Goal: Task Accomplishment & Management: Use online tool/utility

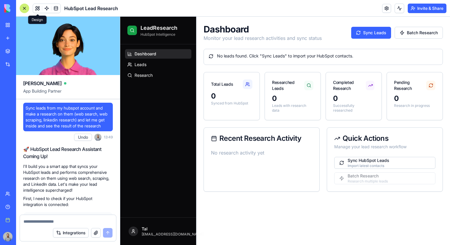
scroll to position [122, 0]
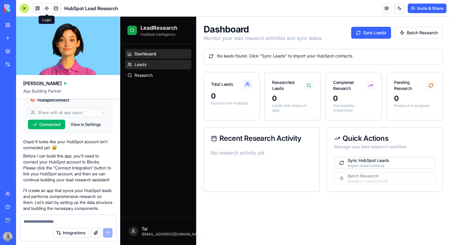
click at [158, 63] on link "Leads" at bounding box center [158, 65] width 66 height 10
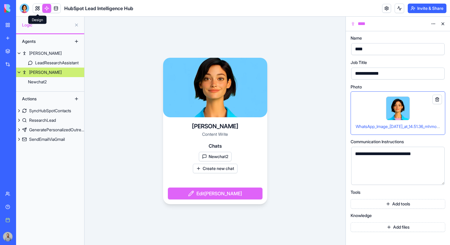
click at [39, 11] on link at bounding box center [37, 8] width 9 height 9
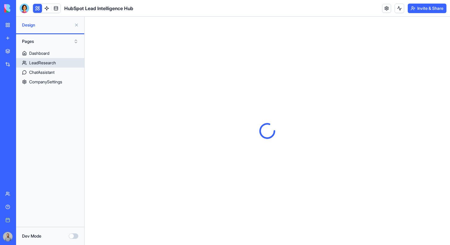
click at [61, 61] on link "LeadResearch" at bounding box center [50, 63] width 68 height 10
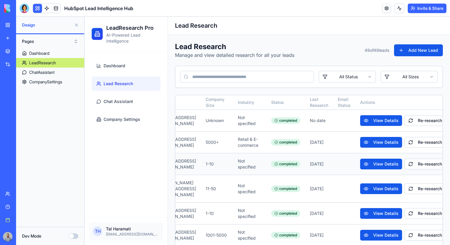
scroll to position [0, 176]
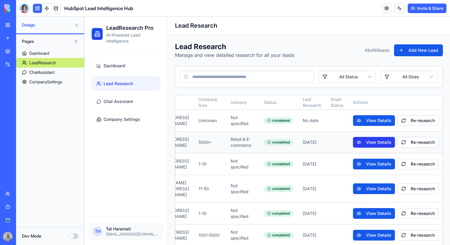
click at [364, 143] on button "View Details" at bounding box center [374, 142] width 42 height 11
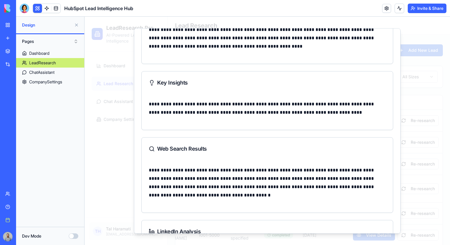
scroll to position [302, 0]
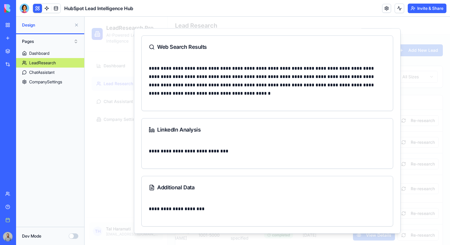
click at [122, 122] on div at bounding box center [268, 131] width 366 height 228
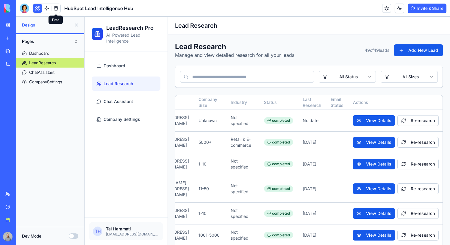
click at [59, 9] on link at bounding box center [56, 8] width 9 height 9
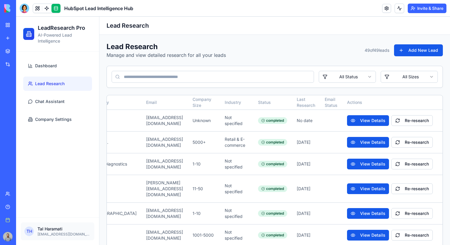
scroll to position [0, 107]
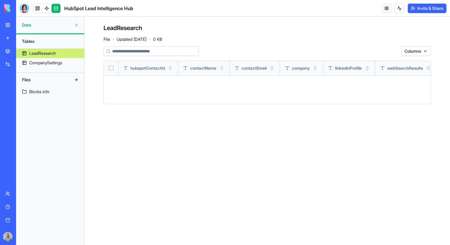
click at [36, 8] on link at bounding box center [37, 8] width 9 height 9
click at [36, 7] on link at bounding box center [37, 8] width 9 height 9
click at [433, 12] on button "Invite & Share" at bounding box center [427, 9] width 39 height 10
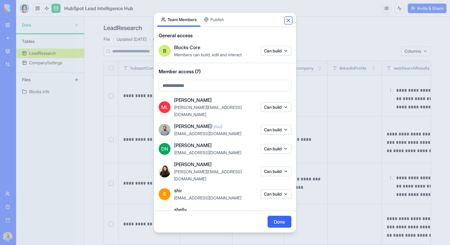
click at [288, 19] on button "Close" at bounding box center [289, 20] width 6 height 6
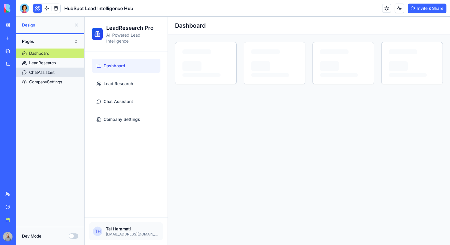
click at [65, 74] on link "ChatAssistant" at bounding box center [50, 73] width 68 height 10
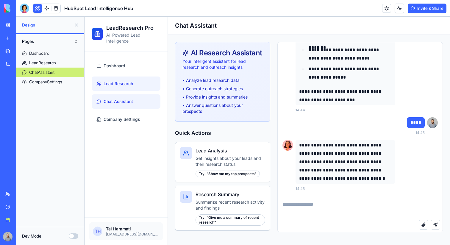
click at [129, 82] on span "Lead Research" at bounding box center [118, 84] width 29 height 6
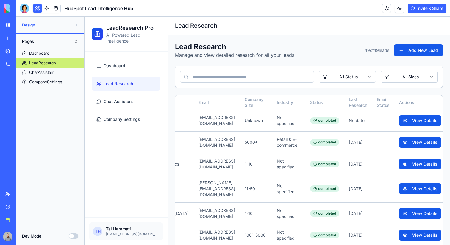
scroll to position [0, 176]
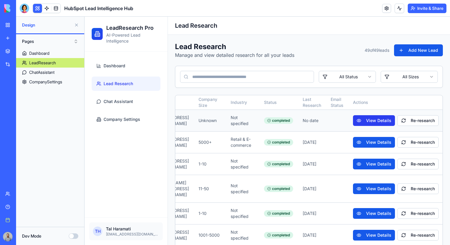
click at [374, 124] on button "View Details" at bounding box center [374, 120] width 42 height 11
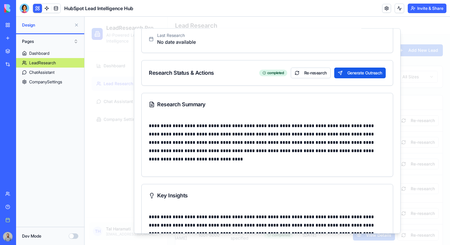
scroll to position [0, 0]
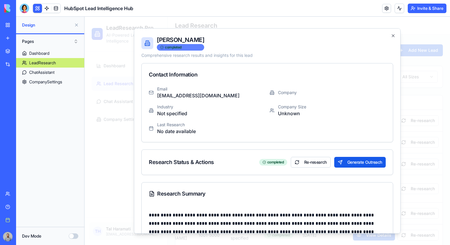
click at [168, 48] on div "completed" at bounding box center [180, 47] width 47 height 7
click at [422, 65] on div at bounding box center [268, 131] width 366 height 228
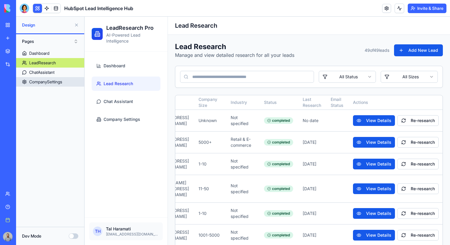
click at [60, 81] on div "CompanySettings" at bounding box center [45, 82] width 33 height 6
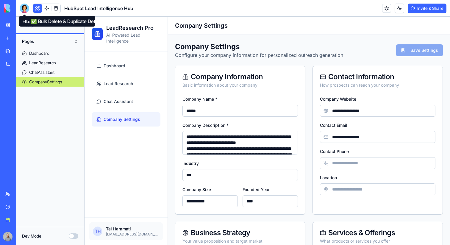
click at [24, 9] on div at bounding box center [25, 9] width 10 height 10
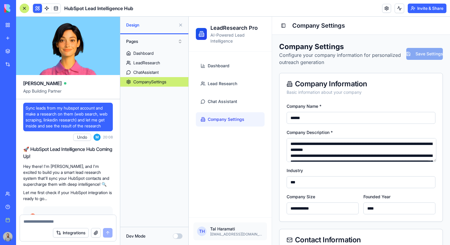
scroll to position [19574, 0]
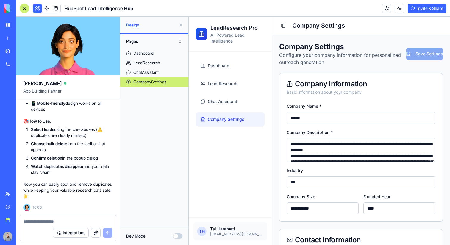
click at [49, 220] on textarea at bounding box center [68, 222] width 89 height 6
type textarea "*"
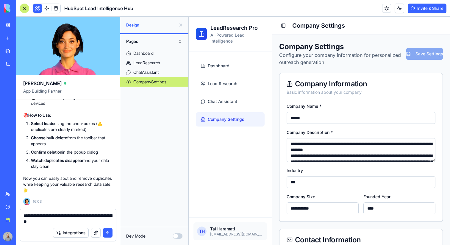
type textarea "**********"
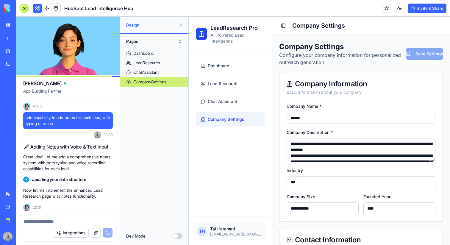
scroll to position [19686, 0]
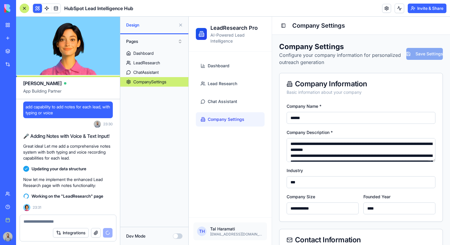
click at [158, 42] on button "Pages" at bounding box center [154, 42] width 62 height 10
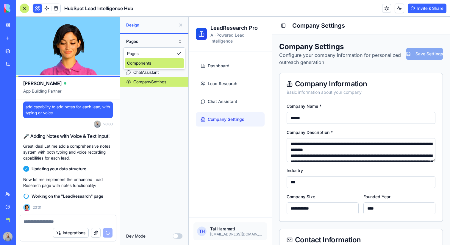
click at [157, 66] on div "Components" at bounding box center [154, 63] width 59 height 10
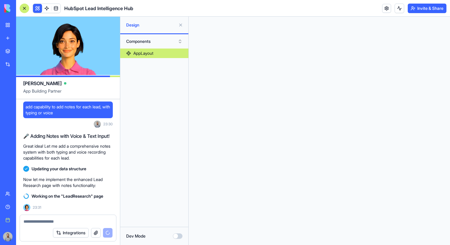
click at [155, 42] on button "Components" at bounding box center [154, 42] width 62 height 10
click at [151, 53] on div "Pages" at bounding box center [154, 54] width 59 height 10
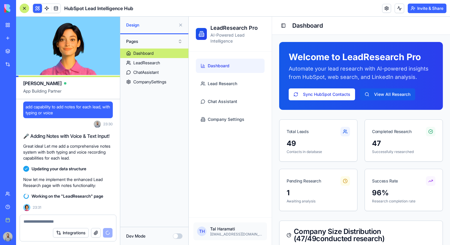
click at [181, 27] on button at bounding box center [181, 25] width 10 height 10
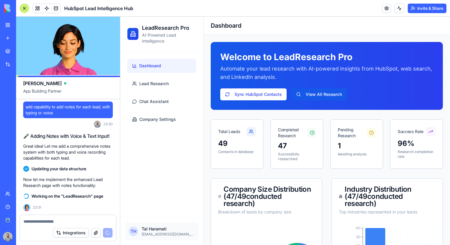
click at [159, 227] on p "Tal Haramati" at bounding box center [168, 229] width 53 height 6
click at [133, 231] on span "T H" at bounding box center [134, 232] width 10 height 10
click at [54, 4] on span at bounding box center [56, 8] width 17 height 17
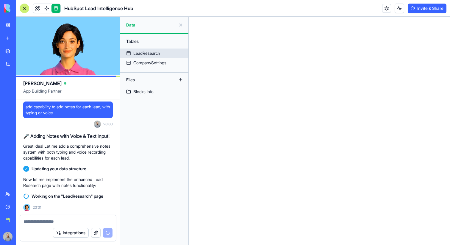
click at [148, 51] on div "LeadResearch" at bounding box center [146, 53] width 27 height 6
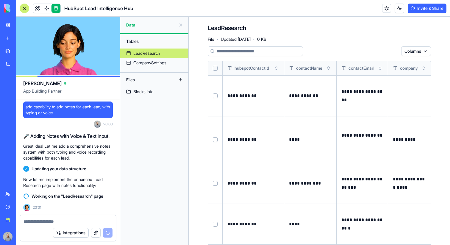
click at [180, 25] on button at bounding box center [181, 25] width 10 height 10
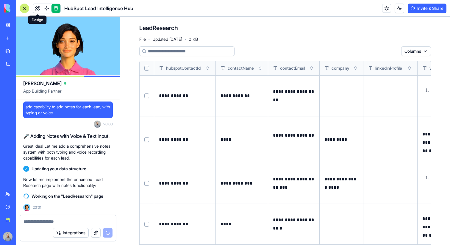
click at [37, 7] on link at bounding box center [37, 8] width 9 height 9
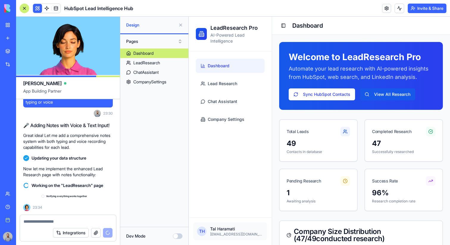
scroll to position [19697, 0]
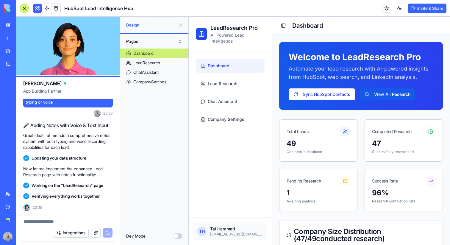
click at [180, 25] on button at bounding box center [181, 25] width 10 height 10
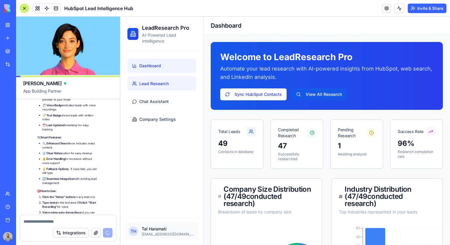
scroll to position [20125, 0]
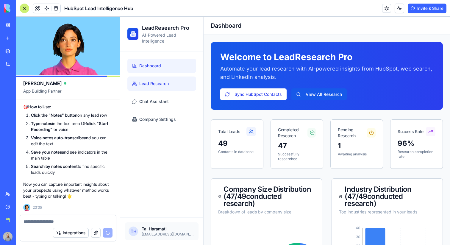
click at [178, 82] on link "Lead Research" at bounding box center [161, 84] width 69 height 14
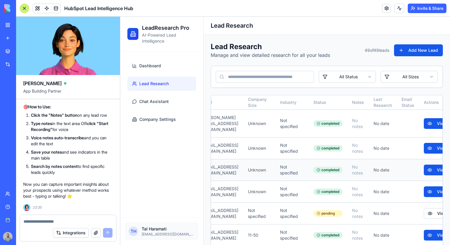
scroll to position [0, 264]
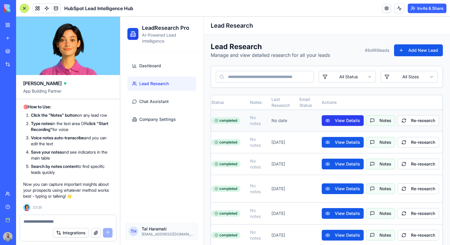
click at [350, 118] on button "View Details" at bounding box center [343, 120] width 42 height 11
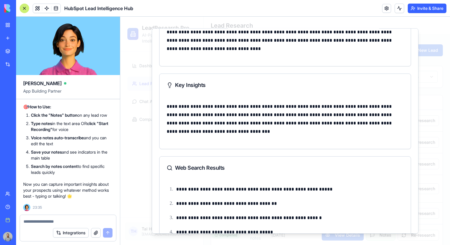
scroll to position [223, 0]
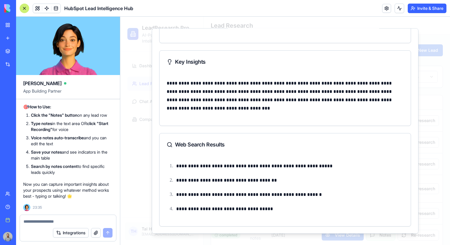
click at [438, 102] on div at bounding box center [285, 131] width 330 height 228
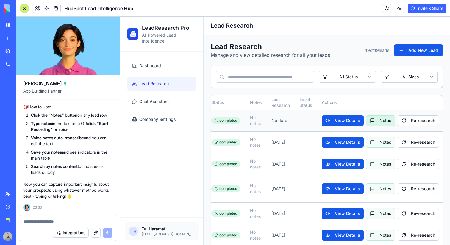
click at [378, 120] on button "Notes" at bounding box center [380, 120] width 29 height 11
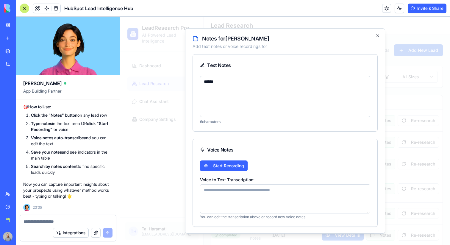
scroll to position [24, 0]
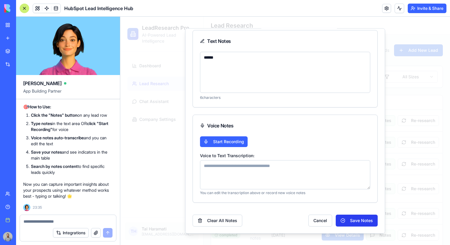
type textarea "******"
click at [354, 218] on button "Save Notes" at bounding box center [357, 220] width 42 height 12
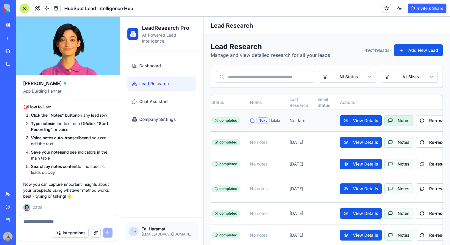
click at [385, 124] on button "Notes" at bounding box center [398, 120] width 29 height 11
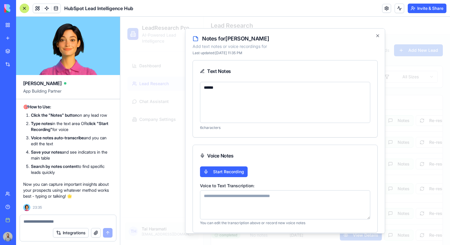
click at [308, 107] on textarea "******" at bounding box center [285, 102] width 170 height 41
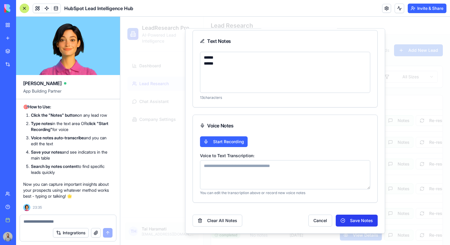
type textarea "****** ******"
click at [351, 215] on button "Save Notes" at bounding box center [357, 220] width 42 height 12
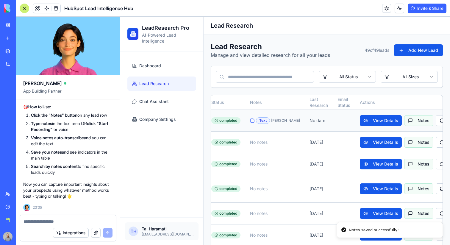
click at [272, 120] on div "lalala bababa" at bounding box center [285, 120] width 29 height 5
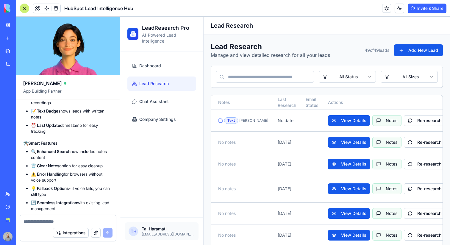
scroll to position [19690, 0]
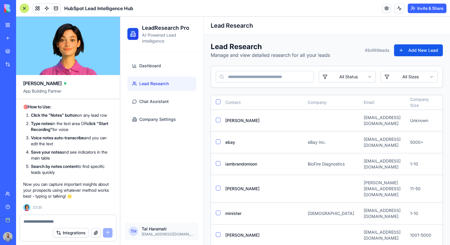
scroll to position [20125, 0]
click at [54, 222] on textarea at bounding box center [68, 222] width 89 height 6
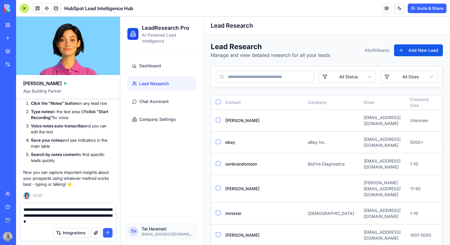
type textarea "**********"
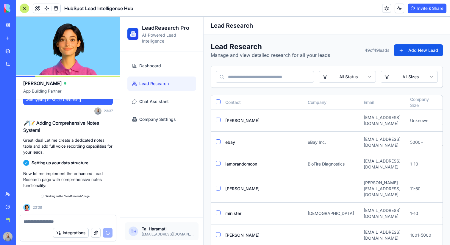
scroll to position [20256, 0]
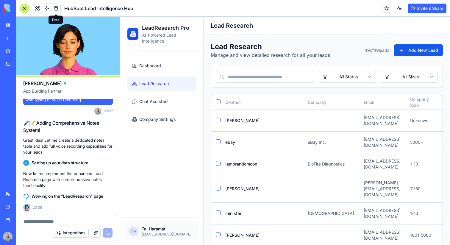
click at [58, 9] on span at bounding box center [56, 8] width 17 height 17
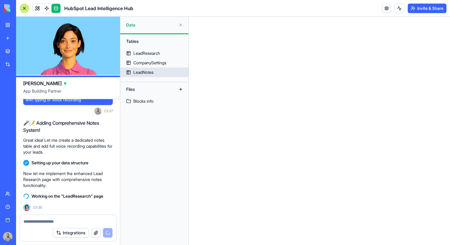
click at [152, 74] on div "LeadNotes" at bounding box center [143, 72] width 20 height 6
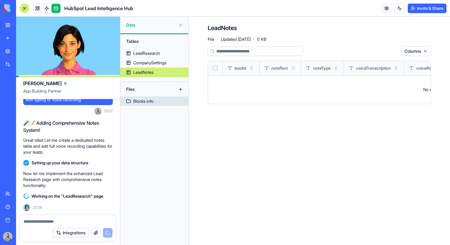
click at [154, 104] on div "Blocks info" at bounding box center [143, 101] width 20 height 6
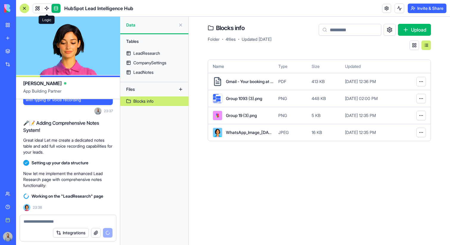
click at [47, 8] on link at bounding box center [46, 8] width 9 height 9
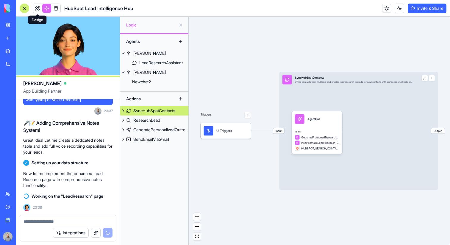
click at [39, 8] on link at bounding box center [37, 8] width 9 height 9
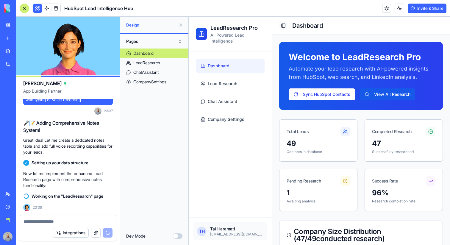
click at [281, 27] on button "Toggle Sidebar" at bounding box center [283, 25] width 8 height 8
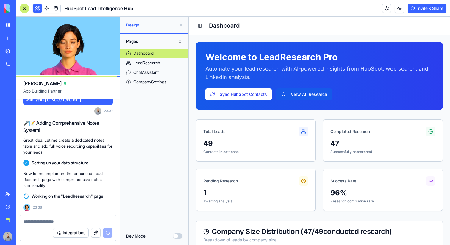
click at [180, 26] on button at bounding box center [181, 25] width 10 height 10
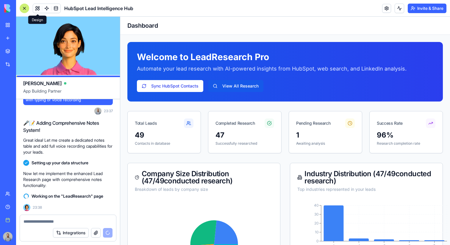
click at [133, 28] on h1 "Dashboard" at bounding box center [285, 25] width 316 height 8
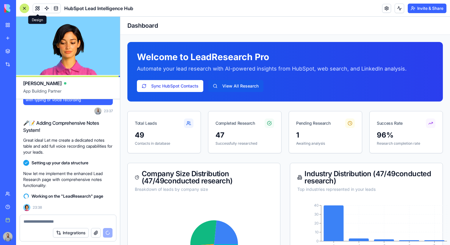
click at [38, 10] on button at bounding box center [37, 8] width 9 height 9
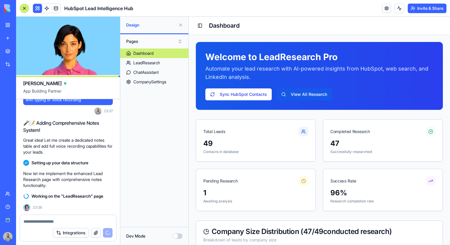
click at [38, 10] on button at bounding box center [37, 8] width 9 height 9
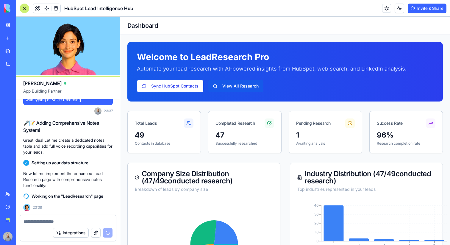
click at [24, 11] on div at bounding box center [25, 9] width 10 height 10
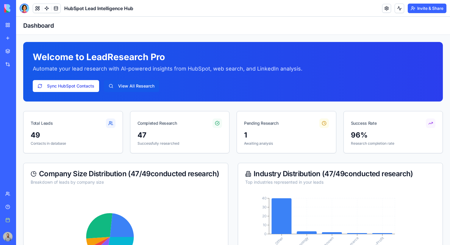
click at [25, 27] on h1 "Dashboard" at bounding box center [233, 25] width 420 height 8
click at [21, 27] on div "Toggle Sidebar Dashboard" at bounding box center [233, 26] width 434 height 18
click at [38, 7] on button at bounding box center [37, 8] width 9 height 9
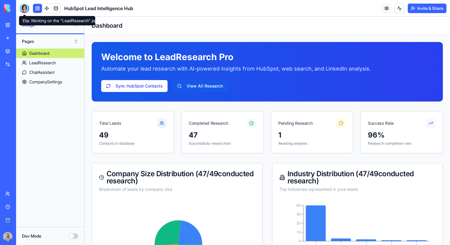
click at [23, 8] on div at bounding box center [25, 9] width 10 height 10
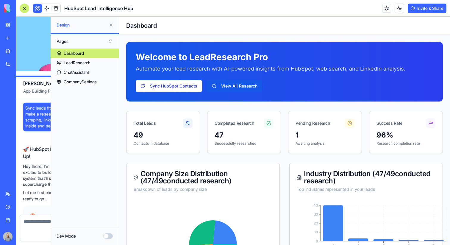
scroll to position [20256, 0]
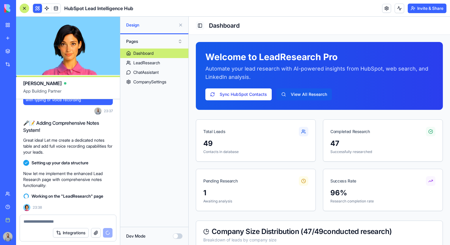
click at [199, 26] on button "Toggle Sidebar" at bounding box center [200, 25] width 8 height 8
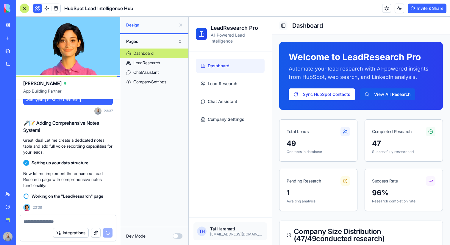
click at [284, 26] on button "Toggle Sidebar" at bounding box center [283, 25] width 8 height 8
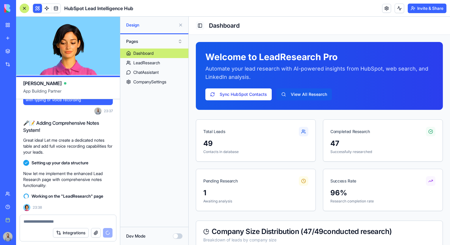
click at [199, 27] on button "Toggle Sidebar" at bounding box center [200, 25] width 8 height 8
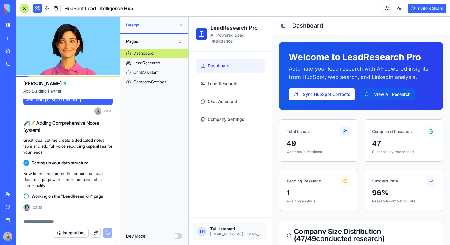
click at [283, 29] on button "Toggle Sidebar" at bounding box center [283, 25] width 8 height 8
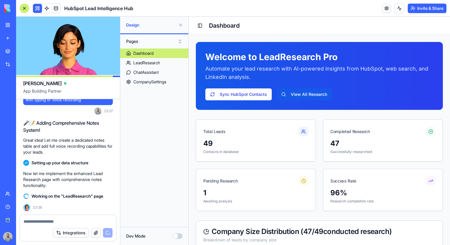
click at [183, 24] on button at bounding box center [181, 25] width 10 height 10
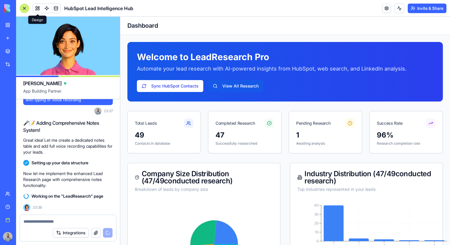
click at [38, 10] on button at bounding box center [37, 8] width 9 height 9
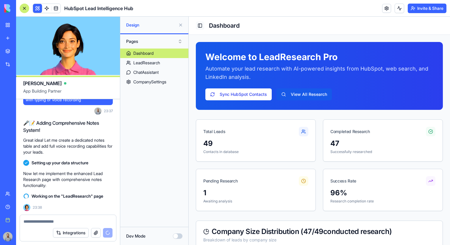
click at [202, 27] on button "Toggle Sidebar" at bounding box center [200, 25] width 8 height 8
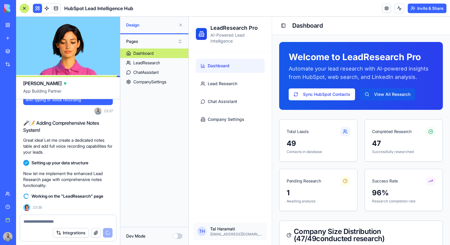
click at [180, 25] on button at bounding box center [181, 25] width 10 height 10
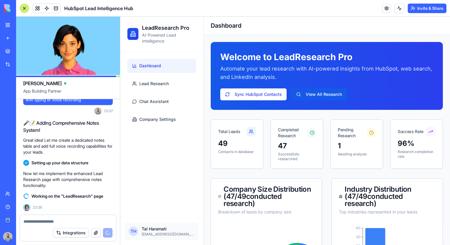
click at [26, 11] on div at bounding box center [25, 9] width 10 height 10
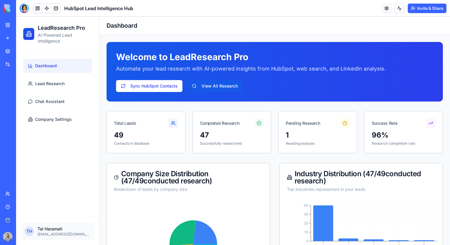
click at [107, 24] on h1 "Dashboard" at bounding box center [275, 25] width 336 height 8
click at [38, 8] on button at bounding box center [37, 8] width 9 height 9
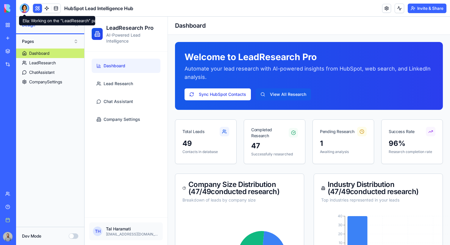
click at [24, 10] on div at bounding box center [25, 9] width 10 height 10
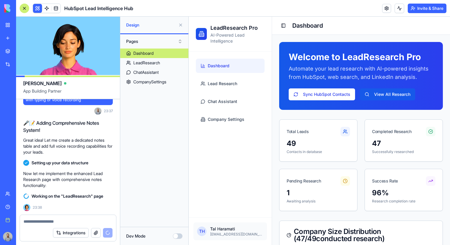
click at [181, 25] on button at bounding box center [181, 25] width 10 height 10
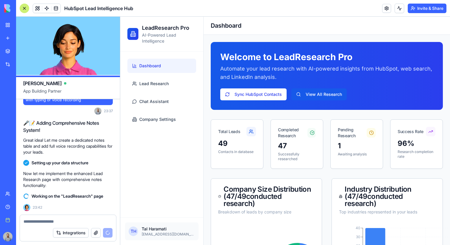
scroll to position [20266, 0]
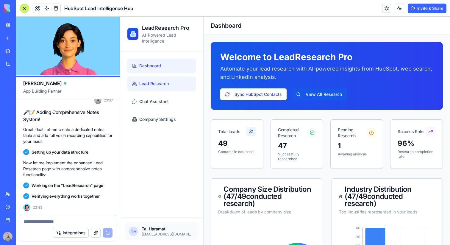
click at [161, 87] on link "Lead Research" at bounding box center [161, 84] width 69 height 14
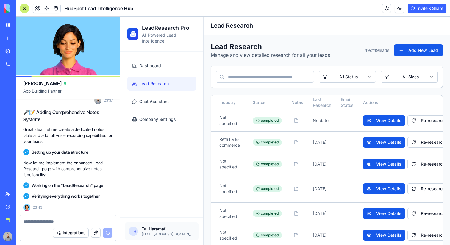
scroll to position [0, 233]
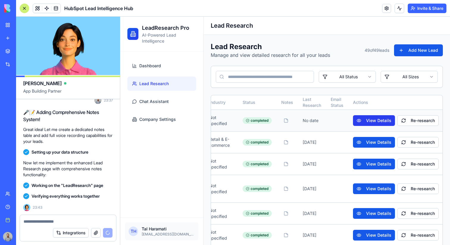
click at [377, 124] on button "View Details" at bounding box center [374, 120] width 42 height 11
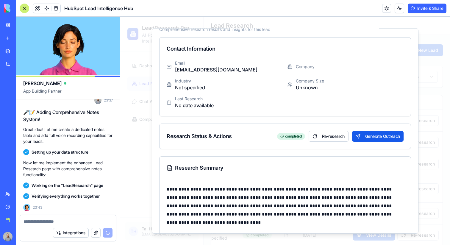
scroll to position [0, 0]
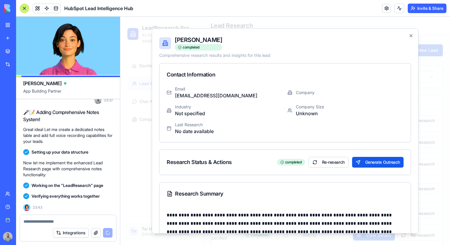
click at [447, 119] on div at bounding box center [285, 131] width 330 height 228
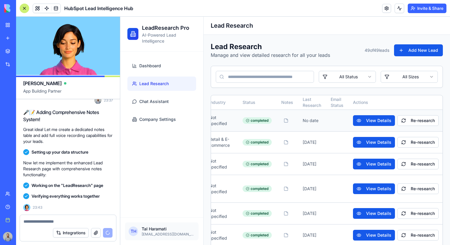
click at [284, 121] on div at bounding box center [286, 120] width 5 height 5
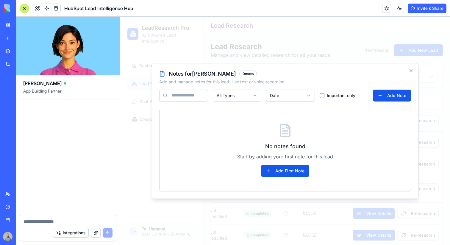
scroll to position [20771, 0]
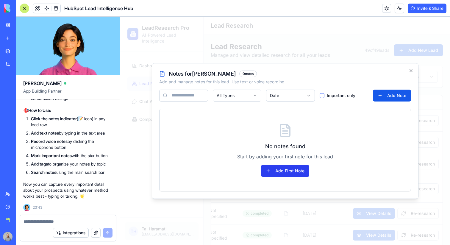
click at [282, 172] on button "Add First Note" at bounding box center [285, 171] width 48 height 12
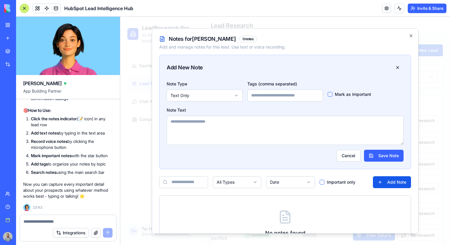
click at [261, 98] on input at bounding box center [285, 95] width 76 height 12
type input "******"
click at [266, 126] on textarea at bounding box center [285, 130] width 237 height 29
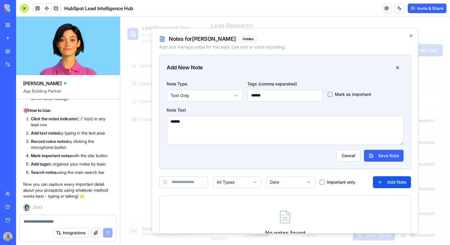
type textarea "******"
click at [386, 161] on div "Note Type Text Only Tags (comma separated) ****** Mark as Important Note Text *…" at bounding box center [285, 124] width 251 height 89
click at [383, 158] on button "Save Note" at bounding box center [384, 155] width 40 height 12
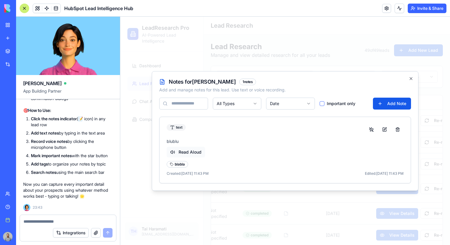
click at [193, 153] on button "Read Aloud" at bounding box center [186, 152] width 38 height 11
click at [188, 152] on button "Read Aloud" at bounding box center [186, 152] width 38 height 11
click at [371, 130] on button at bounding box center [372, 129] width 12 height 11
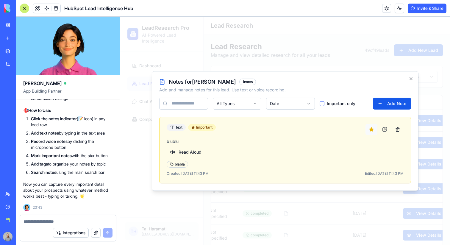
click at [371, 129] on button at bounding box center [372, 129] width 12 height 11
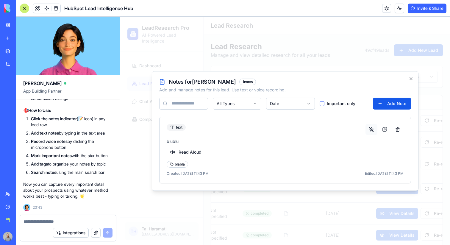
click at [371, 129] on button at bounding box center [372, 129] width 12 height 11
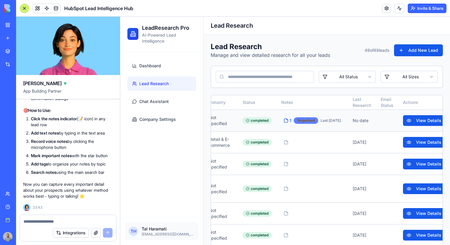
click at [294, 118] on div "1 important" at bounding box center [306, 120] width 24 height 7
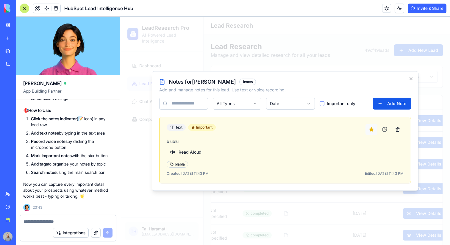
click at [372, 131] on button at bounding box center [372, 129] width 12 height 11
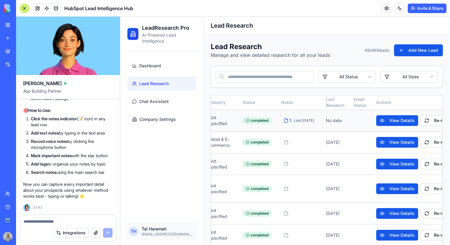
click at [284, 122] on div "1" at bounding box center [288, 121] width 8 height 6
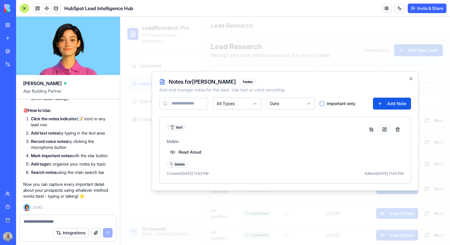
click at [387, 130] on button at bounding box center [385, 129] width 12 height 11
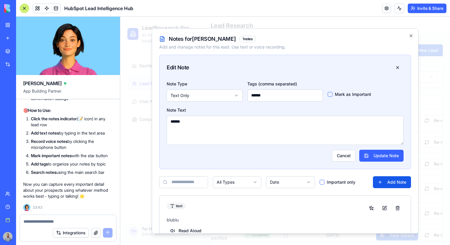
click at [204, 133] on textarea "******" at bounding box center [285, 130] width 237 height 29
type textarea "**********"
click at [370, 155] on button "Update Note" at bounding box center [381, 155] width 44 height 12
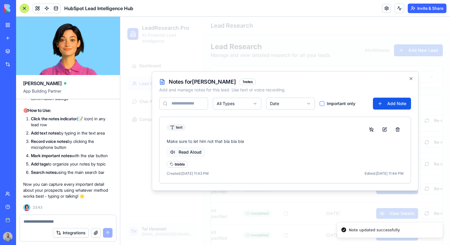
click at [189, 152] on button "Read Aloud" at bounding box center [186, 152] width 38 height 11
click at [386, 127] on button at bounding box center [385, 129] width 12 height 11
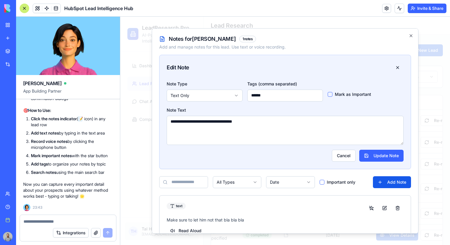
click at [213, 122] on textarea "**********" at bounding box center [285, 130] width 237 height 29
type textarea "**********"
click at [368, 152] on button "Update Note" at bounding box center [381, 155] width 44 height 12
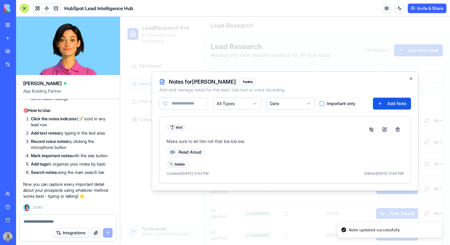
click at [177, 150] on button "Read Aloud" at bounding box center [186, 152] width 38 height 11
click at [192, 153] on button "Read Aloud" at bounding box center [186, 152] width 38 height 11
click at [331, 103] on label "Important only" at bounding box center [341, 104] width 29 height 6
click at [325, 103] on button "Important only" at bounding box center [322, 103] width 5 height 5
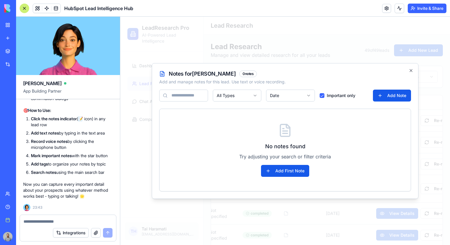
click at [333, 97] on label "Important only" at bounding box center [341, 96] width 29 height 6
click at [325, 97] on button "Important only" at bounding box center [322, 95] width 5 height 5
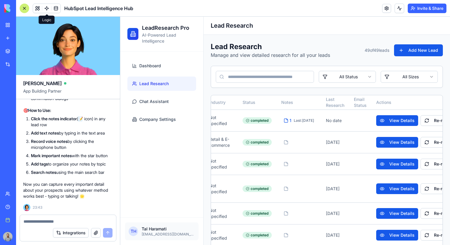
click at [48, 8] on link at bounding box center [46, 8] width 9 height 9
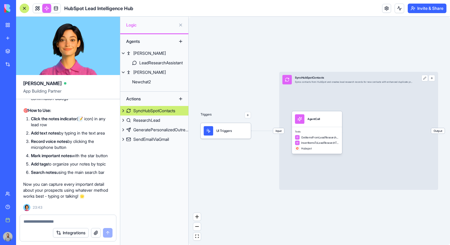
click at [25, 9] on div at bounding box center [25, 9] width 10 height 10
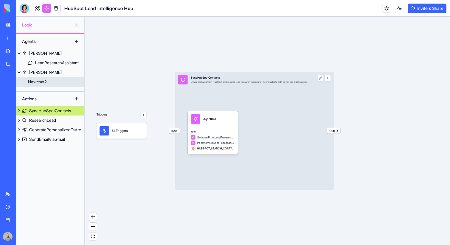
click at [48, 79] on link "Newchat2" at bounding box center [50, 82] width 68 height 10
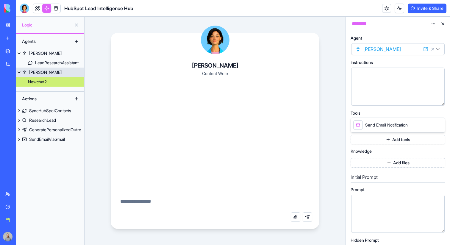
click at [48, 70] on link "Mika" at bounding box center [50, 73] width 68 height 10
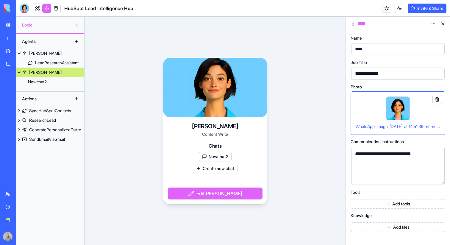
click at [394, 203] on button "Add tools" at bounding box center [398, 204] width 95 height 10
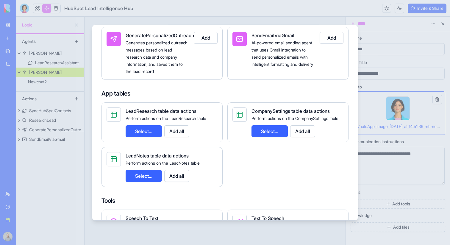
scroll to position [168, 0]
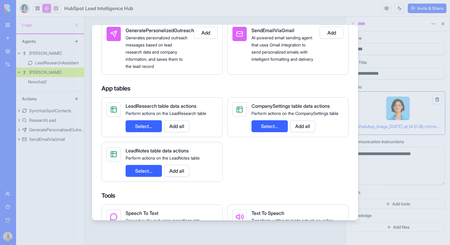
click at [179, 124] on button "Add all" at bounding box center [176, 126] width 25 height 12
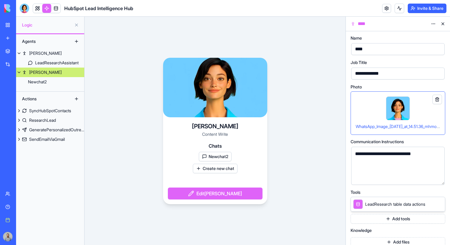
click at [364, 218] on button "Add tools" at bounding box center [398, 219] width 95 height 10
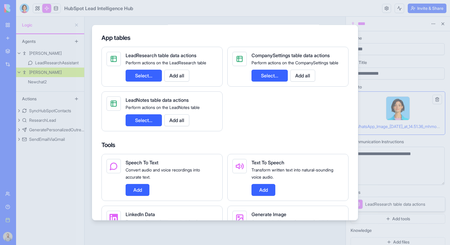
scroll to position [227, 0]
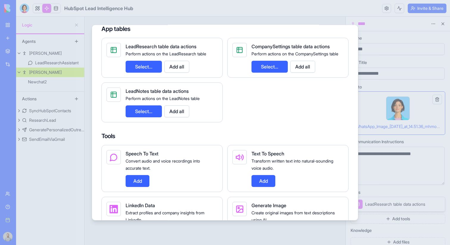
click at [184, 114] on button "Add all" at bounding box center [176, 111] width 25 height 12
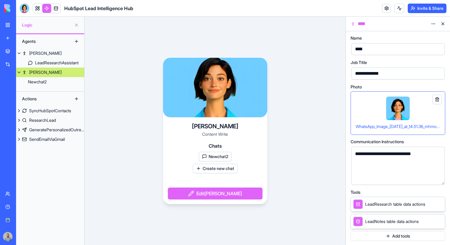
click at [374, 237] on button "Add tools" at bounding box center [398, 236] width 95 height 10
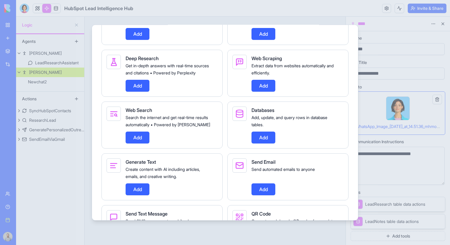
scroll to position [430, 0]
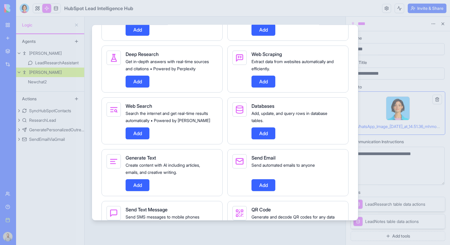
click at [265, 190] on button "Add" at bounding box center [264, 185] width 24 height 12
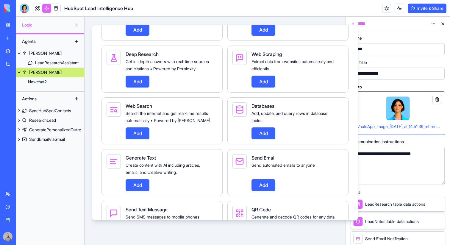
scroll to position [41, 0]
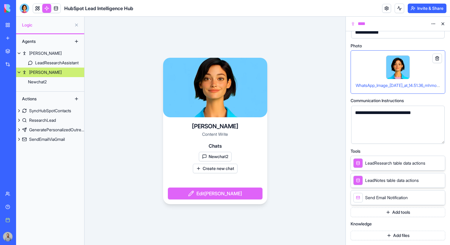
click at [77, 99] on button at bounding box center [77, 99] width 10 height 10
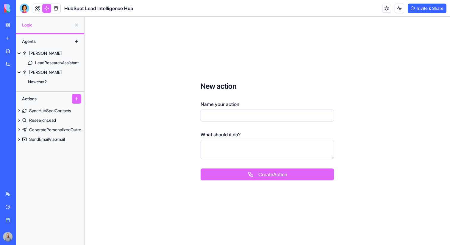
click at [228, 119] on input "Name your action" at bounding box center [267, 116] width 133 height 12
type input "**********"
click at [248, 176] on button "Create Action" at bounding box center [267, 175] width 133 height 12
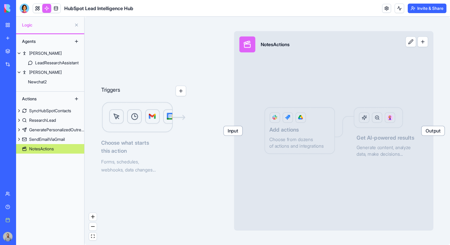
click at [420, 44] on button "button" at bounding box center [423, 41] width 11 height 11
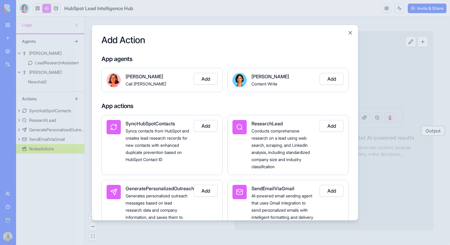
click at [337, 82] on button "Add" at bounding box center [332, 79] width 24 height 12
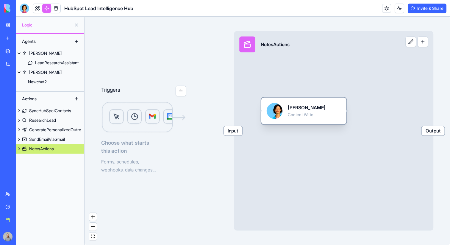
drag, startPoint x: 296, startPoint y: 112, endPoint x: 318, endPoint y: 112, distance: 22.0
click at [318, 112] on div "Content Write" at bounding box center [307, 114] width 38 height 5
click at [318, 112] on div "Content Write" at bounding box center [312, 114] width 38 height 5
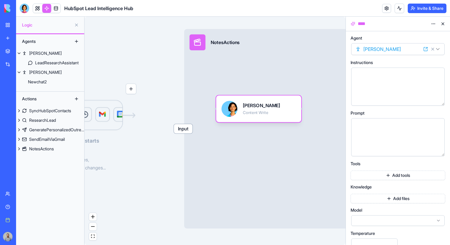
click at [383, 90] on div at bounding box center [392, 86] width 79 height 30
click at [381, 136] on div at bounding box center [392, 137] width 79 height 30
click at [181, 130] on span "Input" at bounding box center [183, 128] width 19 height 9
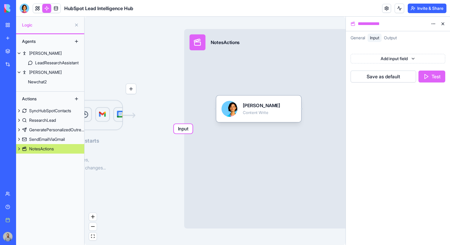
click at [135, 91] on button "button" at bounding box center [131, 89] width 11 height 11
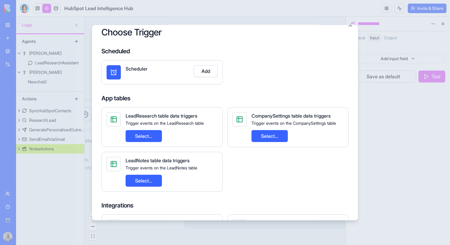
scroll to position [12, 0]
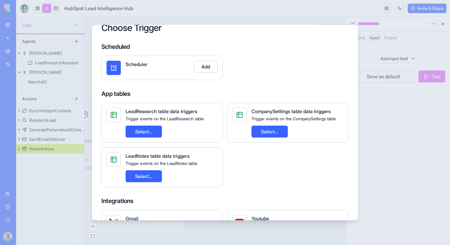
click at [161, 177] on button "Select..." at bounding box center [144, 176] width 36 height 12
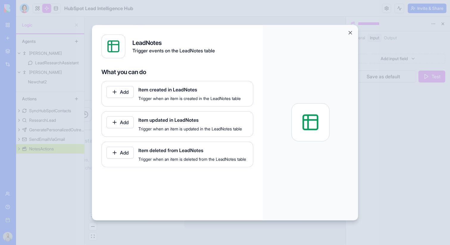
click at [125, 93] on button "Add" at bounding box center [120, 92] width 27 height 12
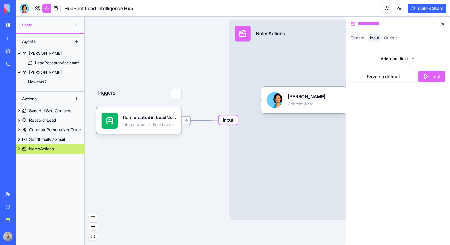
click at [186, 121] on icon at bounding box center [185, 120] width 5 height 5
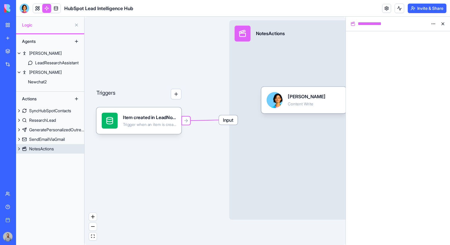
click at [221, 121] on span "Input" at bounding box center [228, 119] width 19 height 9
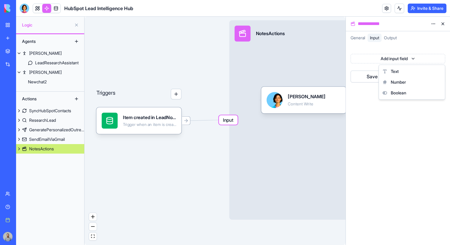
click at [371, 63] on html "**********" at bounding box center [225, 122] width 450 height 245
click at [390, 70] on div "Text" at bounding box center [412, 71] width 64 height 11
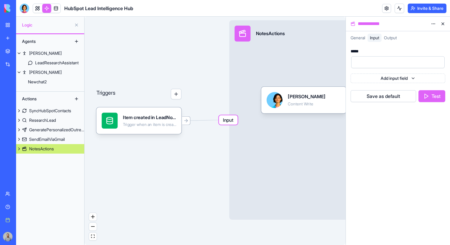
click at [375, 62] on div at bounding box center [392, 62] width 79 height 9
click at [354, 52] on div "*****" at bounding box center [356, 51] width 10 height 4
click at [362, 64] on div at bounding box center [392, 62] width 79 height 9
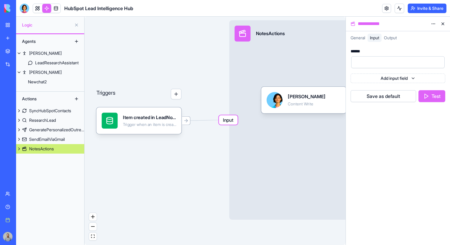
click at [438, 61] on button "button" at bounding box center [439, 62] width 10 height 10
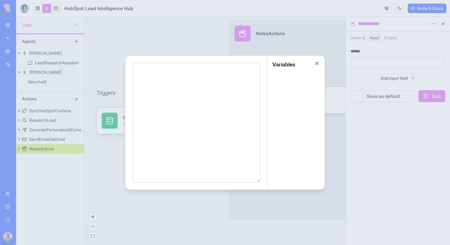
click at [375, 79] on div at bounding box center [225, 122] width 450 height 245
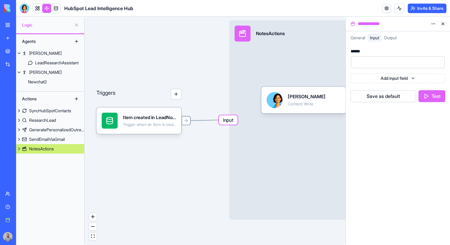
click at [185, 123] on icon at bounding box center [185, 120] width 5 height 5
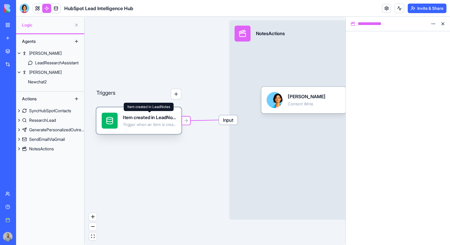
click at [160, 118] on div "Item created in LeadNotes" at bounding box center [149, 117] width 53 height 7
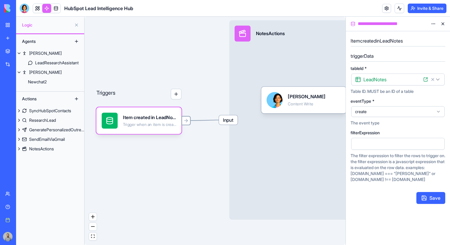
click at [186, 119] on icon at bounding box center [186, 120] width 1 height 3
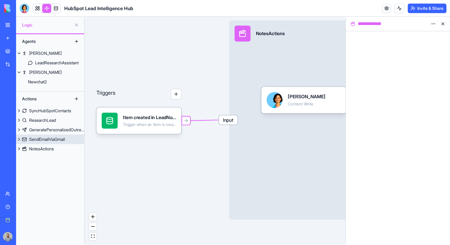
click at [48, 138] on div "SendEmailViaGmail" at bounding box center [47, 139] width 36 height 6
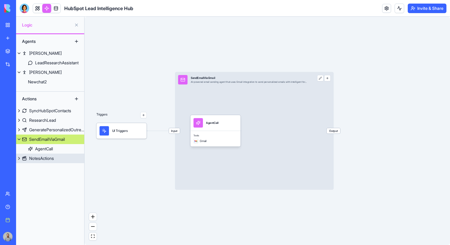
click at [49, 157] on div "NotesActions" at bounding box center [41, 158] width 25 height 6
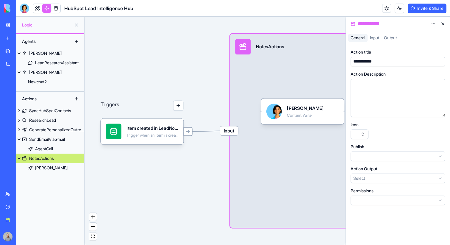
click at [188, 130] on icon at bounding box center [187, 131] width 5 height 5
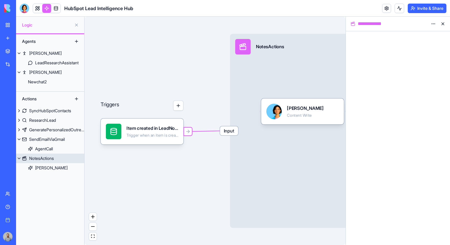
click at [232, 130] on span "Input" at bounding box center [229, 130] width 18 height 9
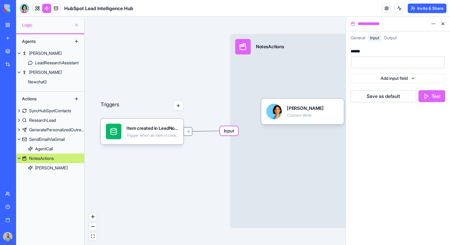
click at [194, 131] on icon "Edge from 68accbcb823ffbbd30ee4c79 to 68accb912e1165276fae8985" at bounding box center [207, 131] width 44 height 1
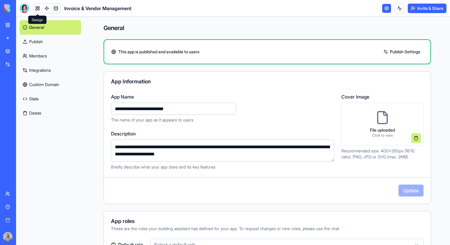
click at [41, 8] on link at bounding box center [37, 8] width 9 height 9
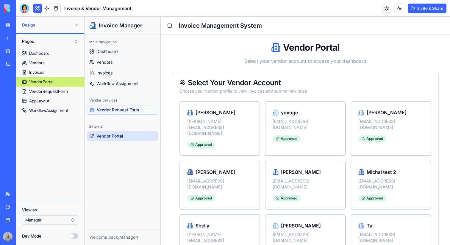
click at [53, 40] on button "Pages" at bounding box center [50, 42] width 62 height 10
click at [48, 60] on div "Components" at bounding box center [50, 63] width 59 height 10
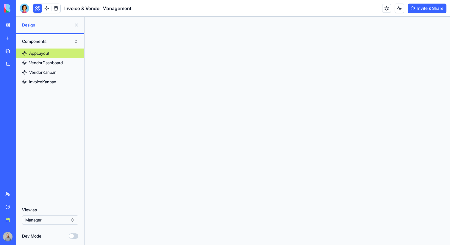
click at [58, 43] on button "Components" at bounding box center [50, 42] width 62 height 10
click at [56, 57] on div "Pages" at bounding box center [50, 54] width 59 height 10
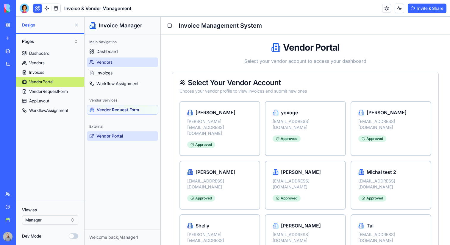
click at [119, 58] on link "Vendors" at bounding box center [122, 62] width 71 height 10
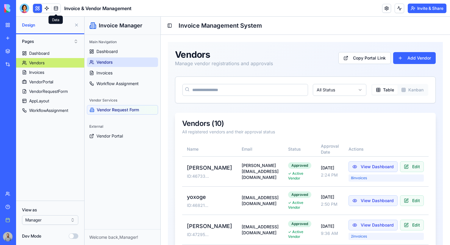
click at [54, 4] on link at bounding box center [56, 8] width 9 height 9
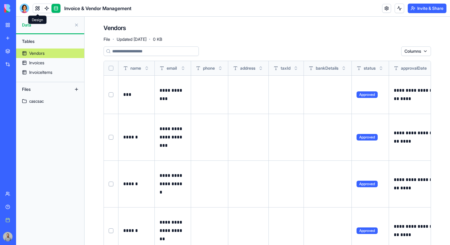
click at [39, 10] on link at bounding box center [37, 8] width 9 height 9
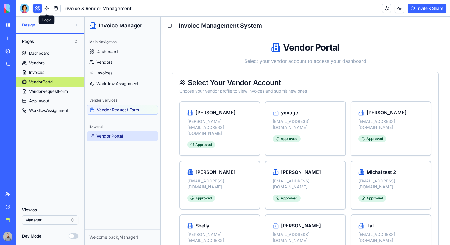
click at [44, 7] on link at bounding box center [46, 8] width 9 height 9
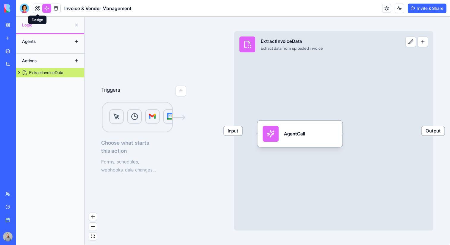
click at [34, 8] on link at bounding box center [37, 8] width 9 height 9
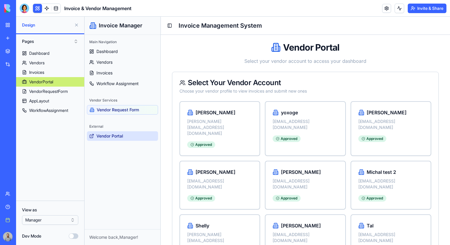
click at [63, 216] on html "BETA My Workspace New app Marketplace Integrations Recent Invoice & Vendor Mana…" at bounding box center [225, 122] width 450 height 245
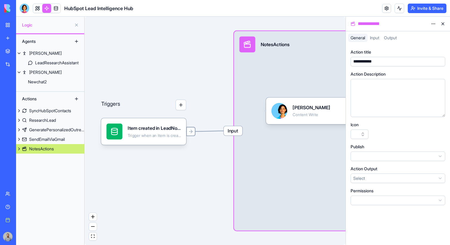
click at [191, 133] on icon at bounding box center [190, 131] width 5 height 5
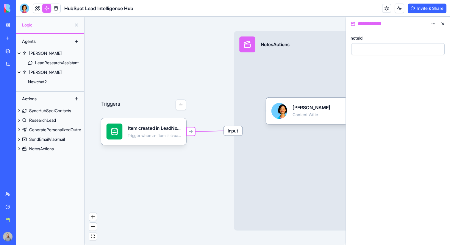
click at [364, 47] on div at bounding box center [392, 49] width 79 height 9
click at [441, 49] on button "button" at bounding box center [439, 49] width 10 height 10
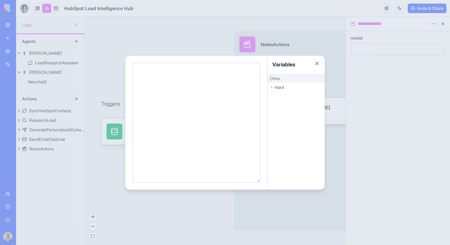
click at [294, 89] on div "input" at bounding box center [296, 87] width 57 height 8
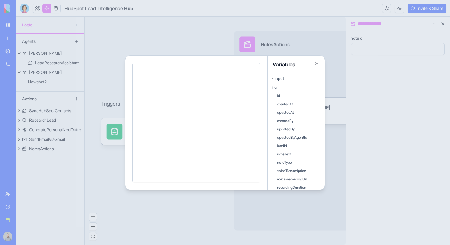
scroll to position [8, 0]
click at [299, 88] on div "item" at bounding box center [296, 88] width 57 height 7
click at [368, 57] on div at bounding box center [225, 122] width 450 height 245
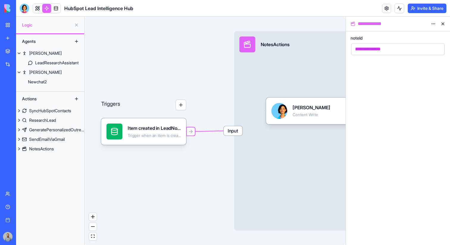
click at [361, 39] on span "noteId" at bounding box center [357, 38] width 12 height 4
click at [231, 130] on span "Input" at bounding box center [233, 130] width 19 height 9
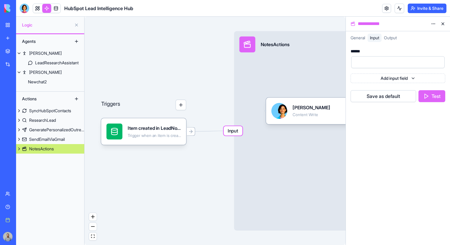
click at [359, 52] on div "******" at bounding box center [357, 51] width 13 height 4
click at [216, 101] on div "Triggers Item created in LeadNotes Trigger when an item is created in the LeadN…" at bounding box center [215, 131] width 261 height 228
click at [193, 130] on icon at bounding box center [190, 131] width 5 height 5
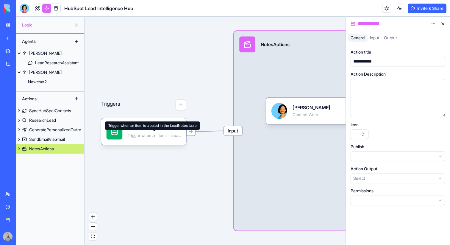
click at [190, 135] on div at bounding box center [190, 131] width 9 height 9
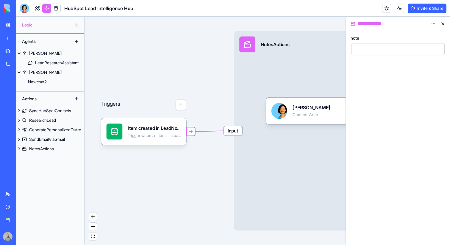
click at [375, 47] on div at bounding box center [392, 49] width 79 height 9
click at [437, 50] on button "button" at bounding box center [439, 49] width 10 height 10
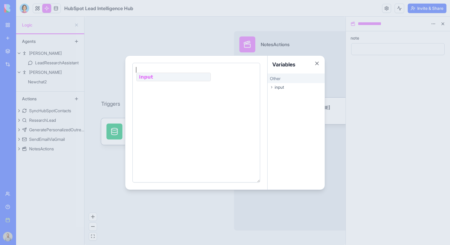
click at [276, 85] on span "input" at bounding box center [279, 87] width 9 height 6
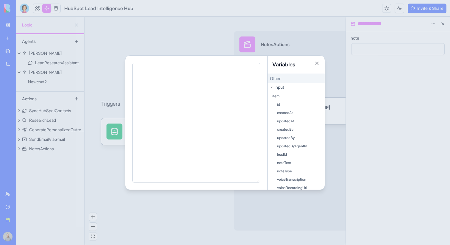
click at [286, 96] on div "item" at bounding box center [296, 96] width 57 height 7
click at [345, 96] on div at bounding box center [225, 122] width 450 height 245
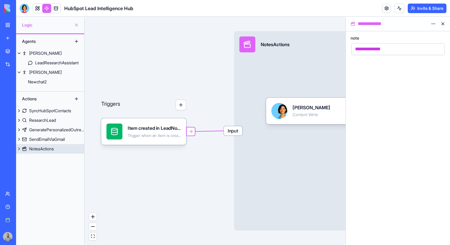
click at [239, 134] on span "Input" at bounding box center [233, 130] width 19 height 9
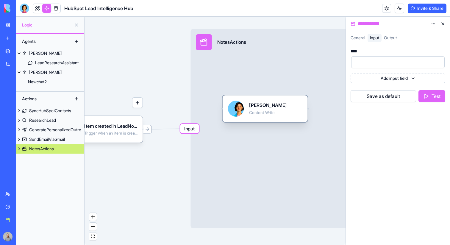
click at [271, 113] on div "Content Write" at bounding box center [268, 112] width 38 height 5
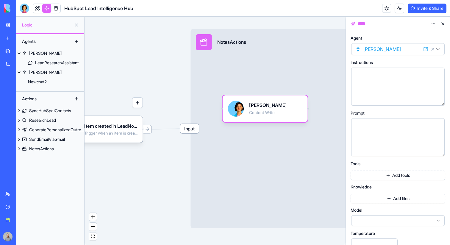
click at [375, 137] on div at bounding box center [392, 137] width 79 height 30
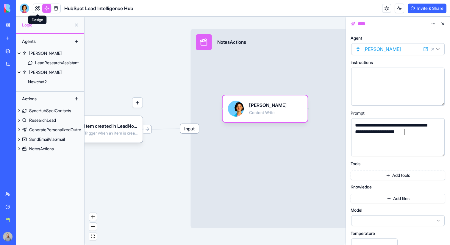
click at [36, 5] on link at bounding box center [37, 8] width 9 height 9
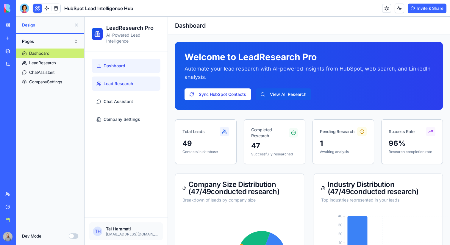
click at [134, 86] on link "Lead Research" at bounding box center [126, 84] width 69 height 14
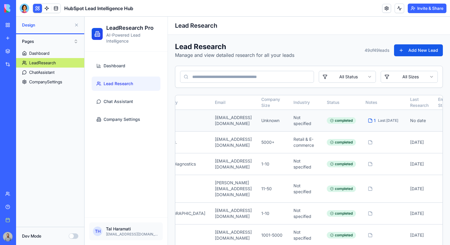
scroll to position [0, 222]
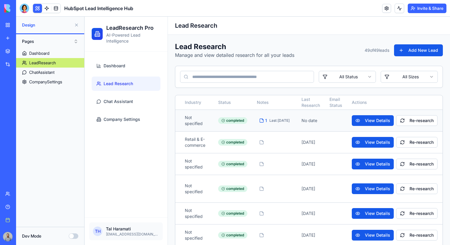
click at [271, 121] on div "Last: Aug 25" at bounding box center [279, 120] width 20 height 5
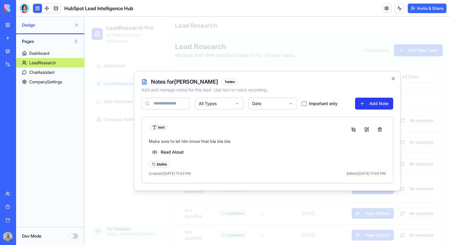
click at [367, 100] on button "Add Note" at bounding box center [374, 104] width 38 height 12
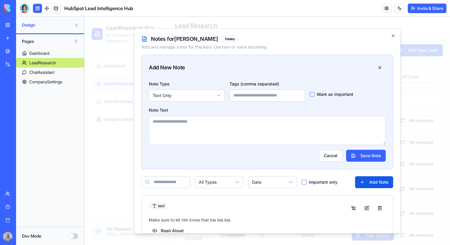
click at [259, 97] on input at bounding box center [268, 95] width 76 height 12
type input "******"
click at [247, 168] on div "Note Type Text Only Tags (comma separated) ****** Mark as Important Note Text C…" at bounding box center [267, 124] width 251 height 89
click at [252, 134] on textarea at bounding box center [267, 130] width 237 height 29
click at [252, 96] on input "******" at bounding box center [268, 95] width 76 height 12
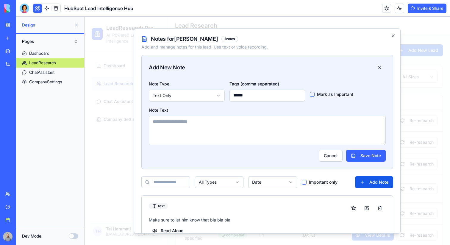
click at [252, 96] on input "******" at bounding box center [268, 95] width 76 height 12
type input "*********"
type button "on"
click at [310, 92] on button "on" at bounding box center [312, 94] width 5 height 5
click at [289, 129] on textarea at bounding box center [267, 130] width 237 height 29
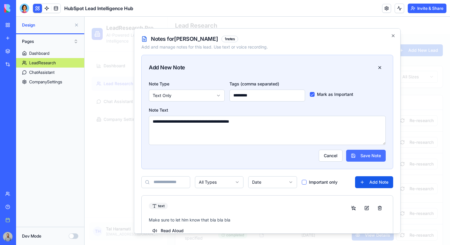
type textarea "**********"
click at [357, 156] on button "Save Note" at bounding box center [366, 155] width 40 height 12
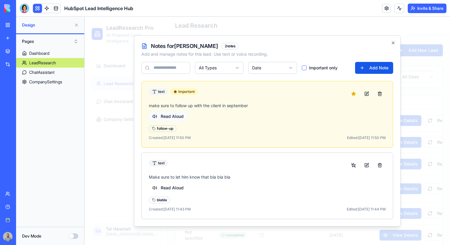
click at [176, 118] on button "Read Aloud" at bounding box center [168, 116] width 38 height 11
click at [396, 9] on button at bounding box center [400, 9] width 10 height 10
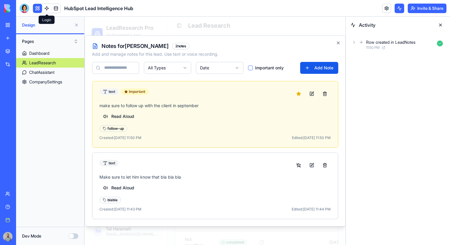
click at [49, 11] on link at bounding box center [46, 8] width 9 height 9
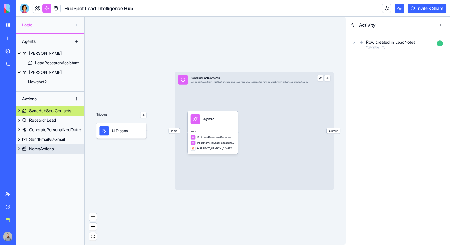
click at [50, 149] on div "NotesActions" at bounding box center [41, 149] width 25 height 6
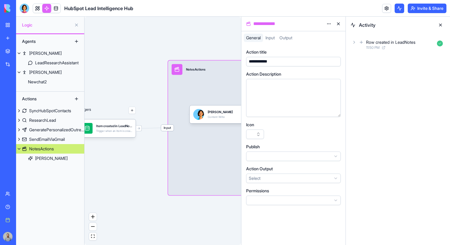
click at [171, 127] on span "Input" at bounding box center [167, 128] width 13 height 6
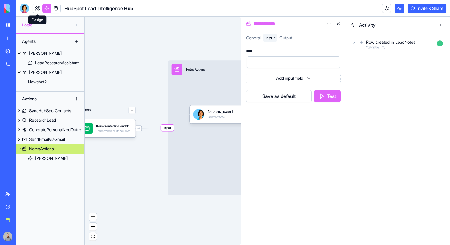
click at [37, 7] on link at bounding box center [37, 8] width 9 height 9
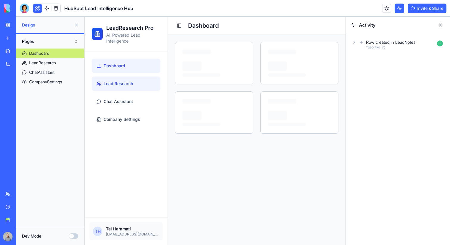
click at [130, 83] on span "Lead Research" at bounding box center [118, 84] width 29 height 6
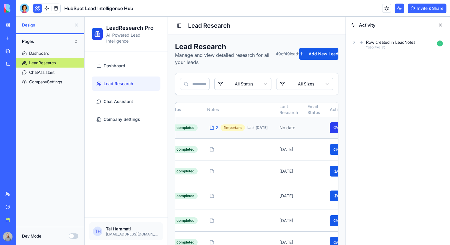
scroll to position [0, 253]
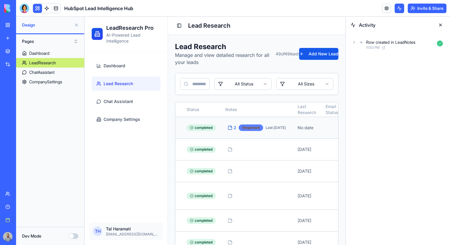
click at [249, 127] on div "1 important" at bounding box center [251, 127] width 24 height 7
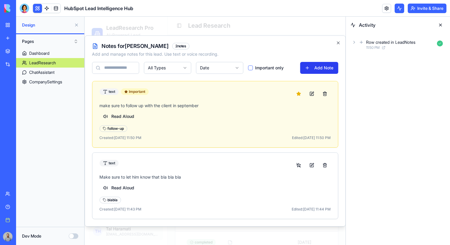
click at [309, 62] on button "Add Note" at bounding box center [319, 68] width 38 height 12
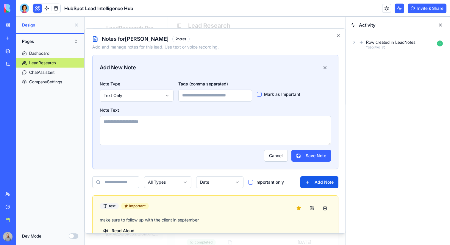
click at [192, 93] on input at bounding box center [215, 95] width 74 height 12
type input "***"
type button "on"
type textarea "********"
click at [306, 155] on button "Save Note" at bounding box center [311, 155] width 40 height 12
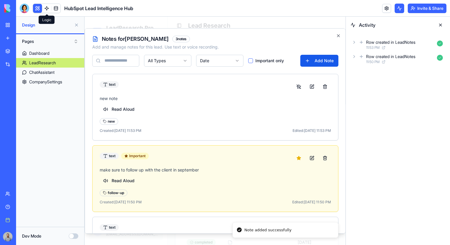
click at [45, 5] on link at bounding box center [46, 8] width 9 height 9
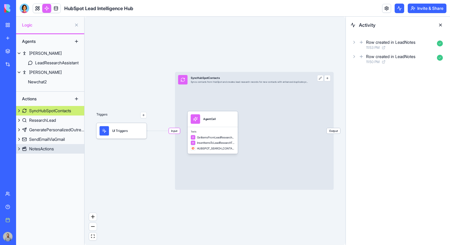
click at [38, 152] on link "NotesActions" at bounding box center [50, 149] width 68 height 10
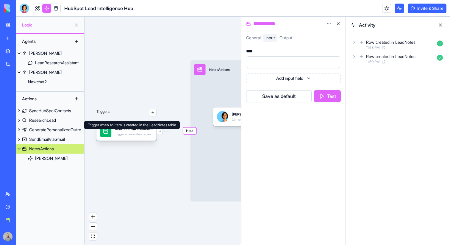
click at [133, 134] on div "Trigger when an item is created in the LeadNotes table" at bounding box center [134, 134] width 38 height 4
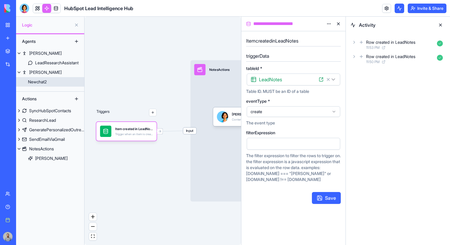
click at [55, 86] on link "Newchat2" at bounding box center [50, 82] width 68 height 10
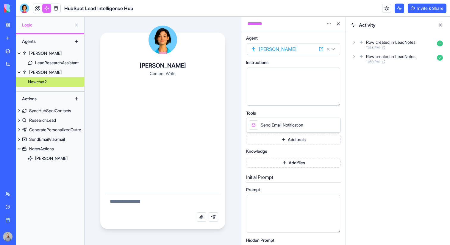
click at [445, 26] on div "Activity" at bounding box center [398, 25] width 104 height 17
click at [441, 25] on button at bounding box center [441, 25] width 10 height 10
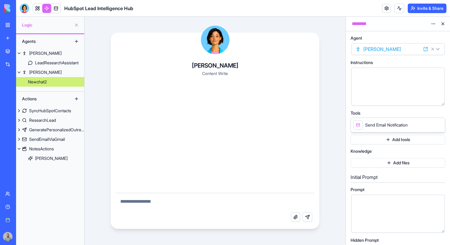
click at [442, 24] on button at bounding box center [443, 24] width 10 height 10
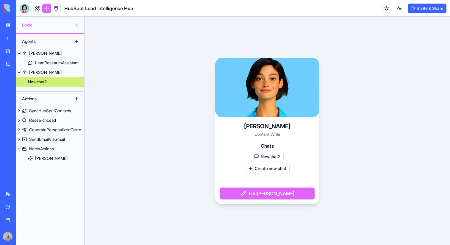
click at [281, 159] on button "Newchat2" at bounding box center [267, 157] width 33 height 10
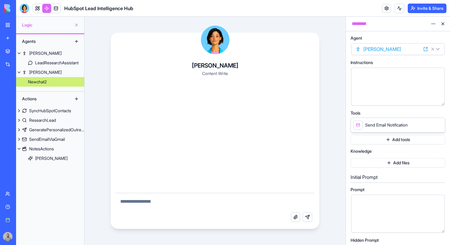
click at [196, 208] on textarea at bounding box center [215, 202] width 199 height 19
type textarea "**********"
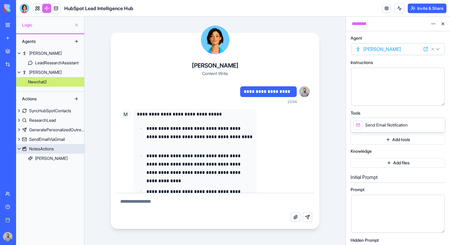
click at [43, 151] on div "NotesActions" at bounding box center [41, 149] width 25 height 6
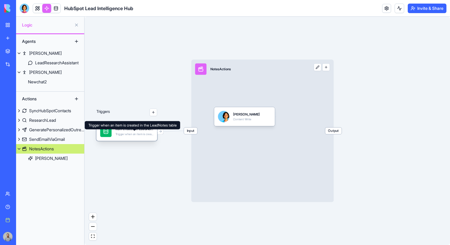
click at [135, 136] on div "Item created in LeadNotes Trigger when an item is created in the LeadNotes table" at bounding box center [135, 131] width 38 height 11
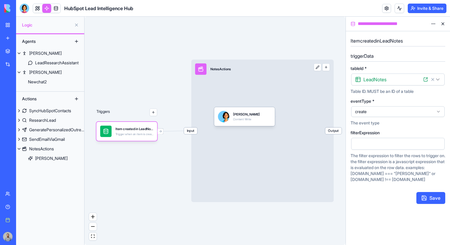
click at [409, 113] on span "create" at bounding box center [394, 112] width 79 height 6
click at [428, 198] on button "Save" at bounding box center [431, 198] width 29 height 12
click at [39, 10] on link at bounding box center [37, 8] width 9 height 9
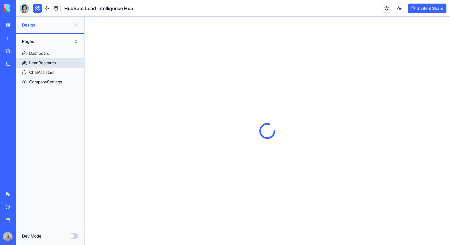
click at [48, 62] on div "LeadResearch" at bounding box center [42, 63] width 27 height 6
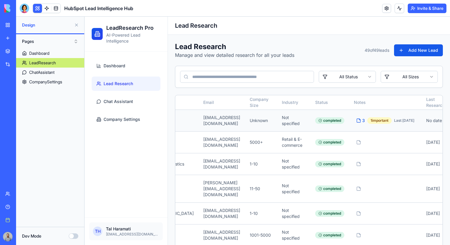
scroll to position [0, 161]
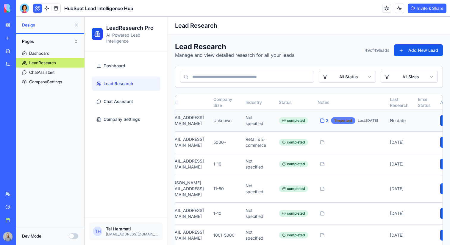
click at [337, 121] on div "1 important" at bounding box center [343, 120] width 24 height 7
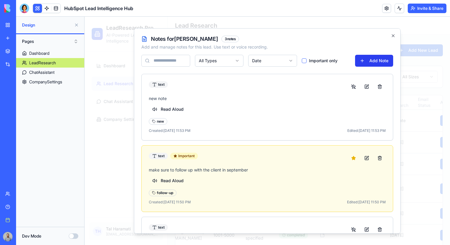
click at [370, 61] on button "Add Note" at bounding box center [374, 60] width 38 height 12
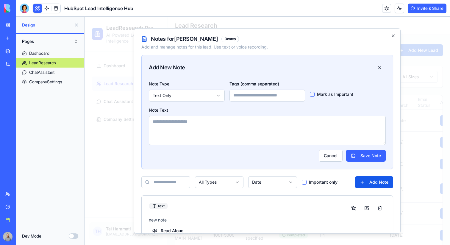
click at [266, 98] on input at bounding box center [268, 95] width 76 height 12
type input "****"
type button "on"
type textarea "**********"
click at [341, 96] on label "Mark as Important" at bounding box center [335, 94] width 36 height 4
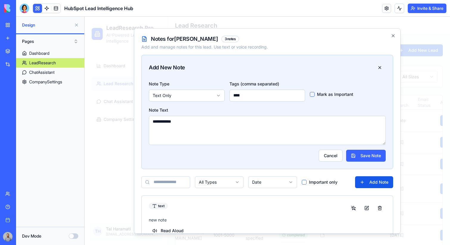
click at [315, 96] on button "on" at bounding box center [312, 94] width 5 height 5
click at [356, 152] on button "Save Note" at bounding box center [366, 155] width 40 height 12
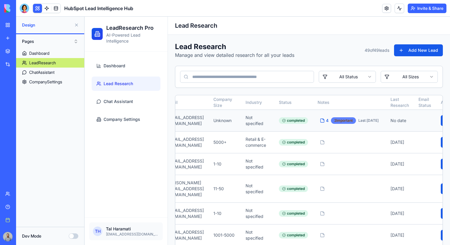
click at [331, 118] on div "2 important" at bounding box center [343, 120] width 25 height 7
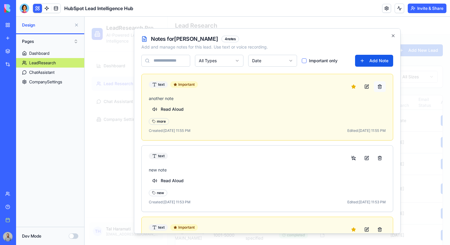
click at [382, 88] on button at bounding box center [380, 86] width 12 height 11
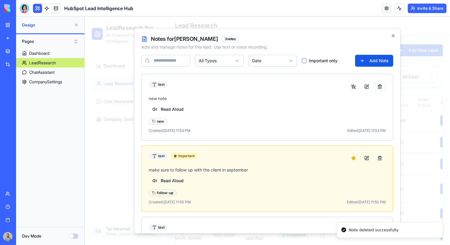
click at [380, 88] on button at bounding box center [380, 86] width 12 height 11
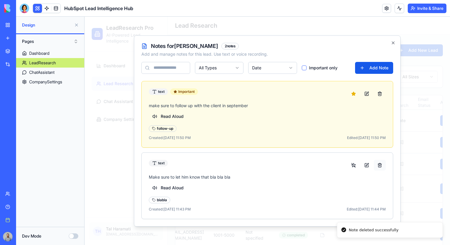
click at [379, 165] on button at bounding box center [380, 165] width 12 height 11
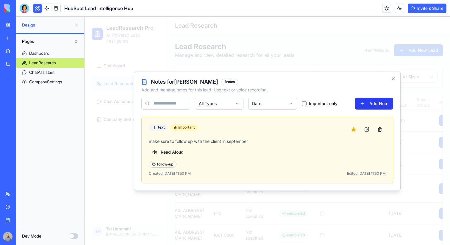
click at [388, 104] on button "Add Note" at bounding box center [374, 104] width 38 height 12
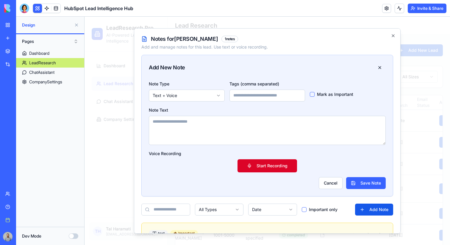
click at [267, 164] on button "Start Recording" at bounding box center [268, 165] width 60 height 13
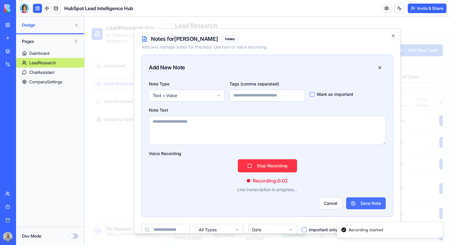
click at [361, 197] on button "Save Note" at bounding box center [366, 203] width 40 height 12
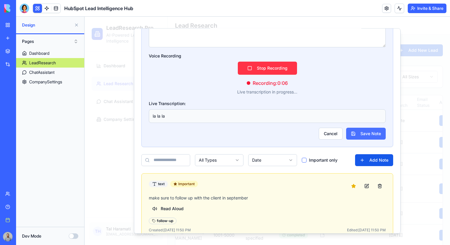
scroll to position [111, 0]
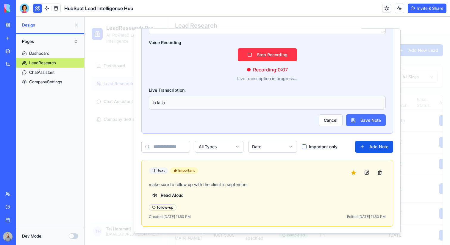
click at [367, 120] on button "Save Note" at bounding box center [366, 120] width 40 height 12
click at [259, 104] on p "la la la" at bounding box center [267, 102] width 229 height 6
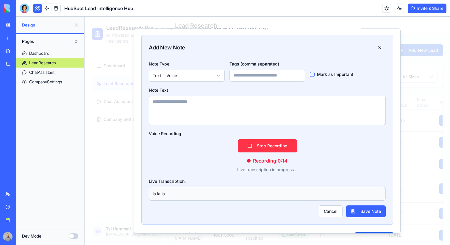
scroll to position [0, 0]
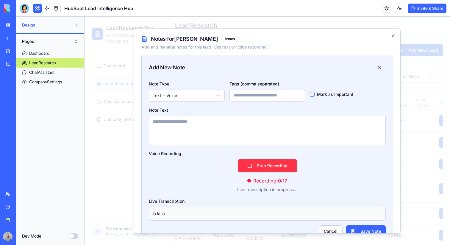
click at [229, 212] on p "la la la" at bounding box center [267, 213] width 229 height 6
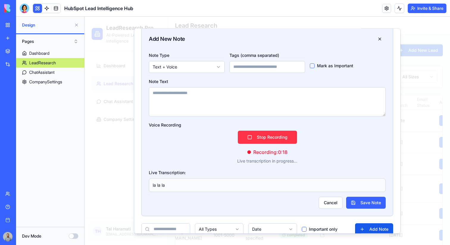
scroll to position [36, 0]
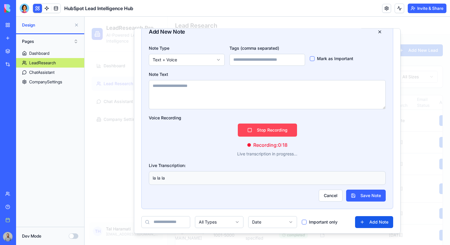
click at [258, 132] on button "Stop Recording" at bounding box center [267, 129] width 59 height 13
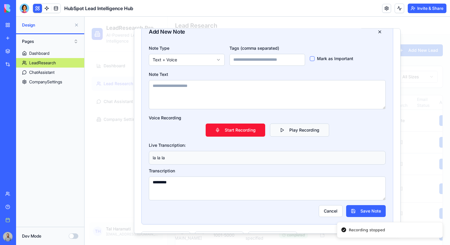
click at [275, 129] on button "Play Recording" at bounding box center [299, 129] width 59 height 13
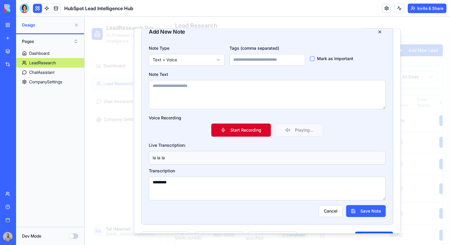
click at [262, 132] on button "Start Recording" at bounding box center [241, 129] width 60 height 13
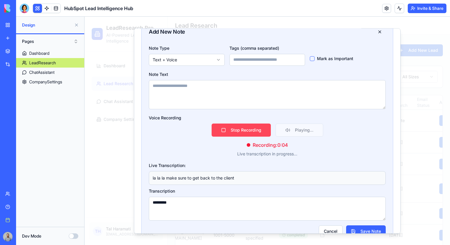
click at [262, 132] on button "Stop Recording" at bounding box center [241, 129] width 59 height 13
type textarea "**********"
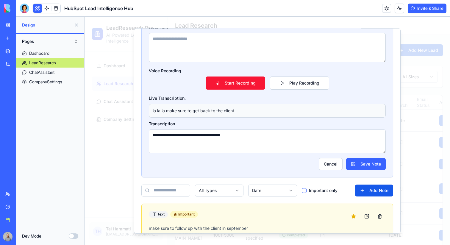
scroll to position [84, 0]
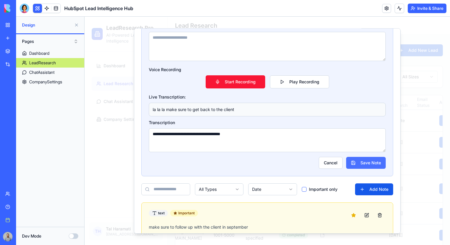
click at [355, 165] on button "Save Note" at bounding box center [366, 163] width 40 height 12
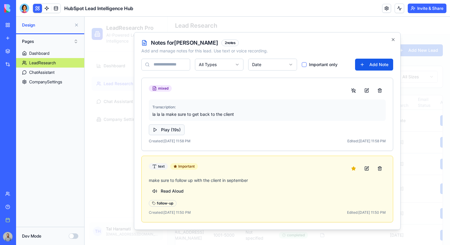
click at [171, 131] on button "Play ( 19 s)" at bounding box center [167, 129] width 36 height 11
click at [354, 91] on button at bounding box center [354, 90] width 12 height 11
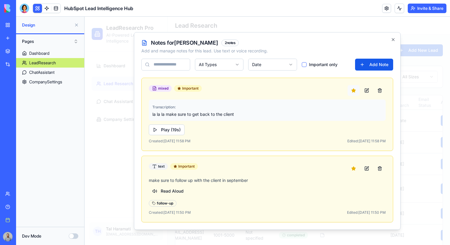
click at [354, 88] on button at bounding box center [354, 90] width 12 height 11
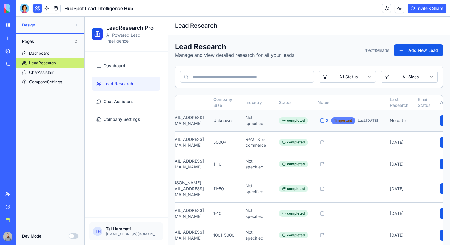
click at [344, 122] on div "1 important" at bounding box center [343, 120] width 24 height 7
click at [49, 9] on link at bounding box center [46, 8] width 9 height 9
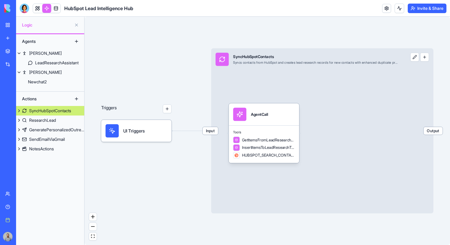
click at [56, 168] on div "Agents Nora LeadResearchAssistant Mika Newchat2 Actions SyncHubSpotContacts Res…" at bounding box center [50, 139] width 68 height 211
click at [56, 149] on link "NotesActions" at bounding box center [50, 149] width 68 height 10
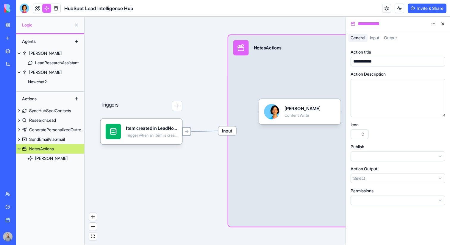
click at [186, 135] on div at bounding box center [186, 131] width 9 height 9
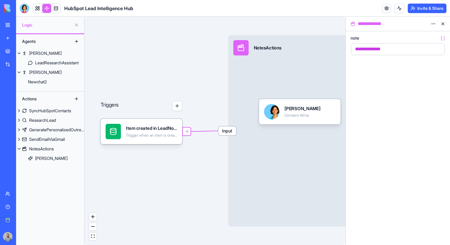
click at [445, 21] on button at bounding box center [443, 24] width 10 height 10
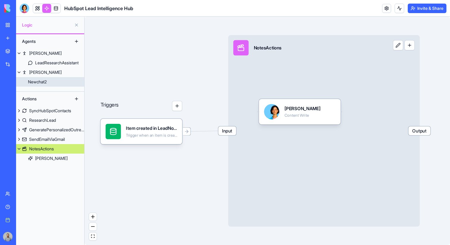
click at [53, 81] on link "Newchat2" at bounding box center [50, 82] width 68 height 10
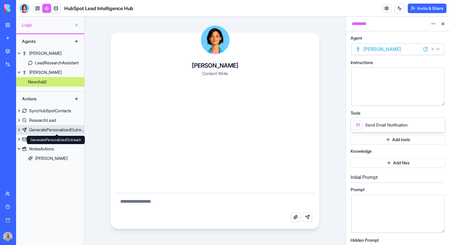
click at [54, 130] on div "GeneratePersonalizedOutreach" at bounding box center [56, 130] width 55 height 6
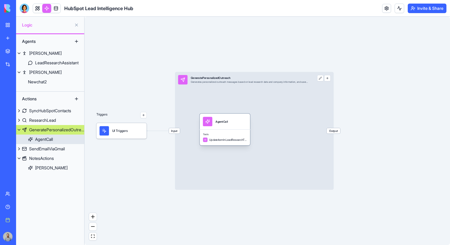
click at [234, 125] on div "AgentCall" at bounding box center [225, 122] width 44 height 10
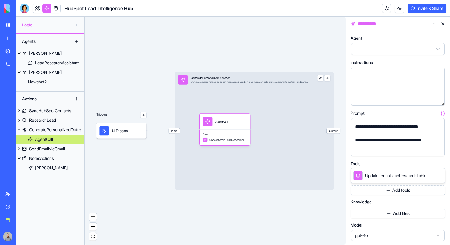
scroll to position [305, 0]
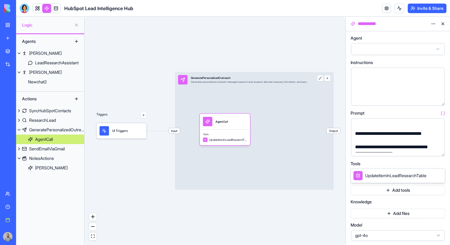
click at [436, 149] on button "button" at bounding box center [439, 151] width 10 height 10
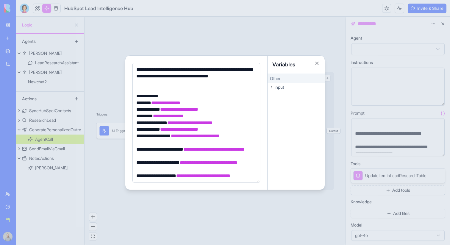
scroll to position [355, 0]
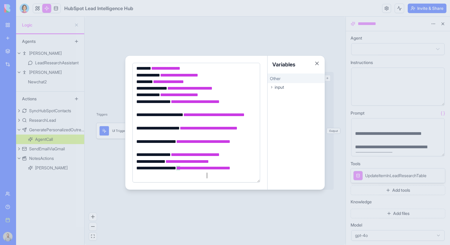
click at [275, 88] on span "input" at bounding box center [279, 87] width 9 height 6
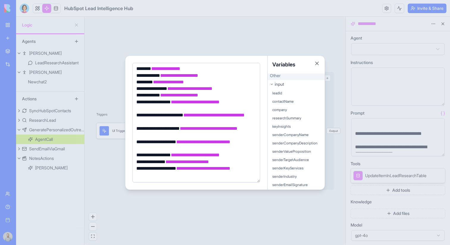
scroll to position [0, 0]
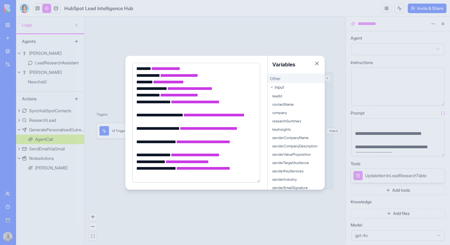
click at [290, 87] on div "input" at bounding box center [296, 87] width 57 height 8
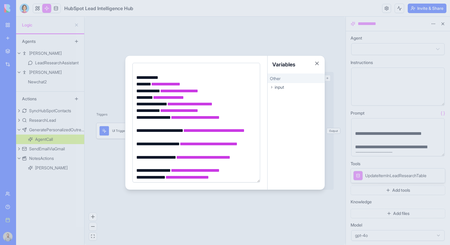
scroll to position [339, 0]
click at [196, 49] on div at bounding box center [225, 122] width 450 height 245
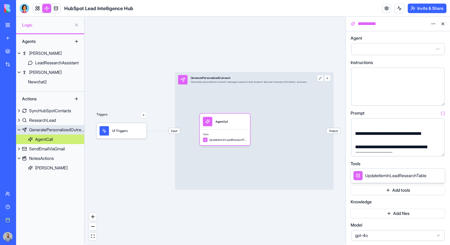
click at [176, 129] on span "Input" at bounding box center [174, 130] width 11 height 5
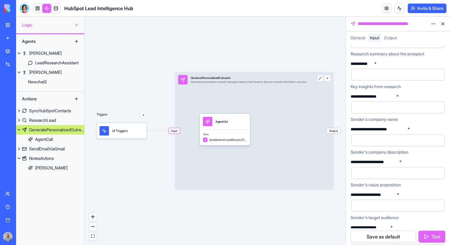
scroll to position [119, 0]
click at [444, 27] on button at bounding box center [443, 24] width 10 height 10
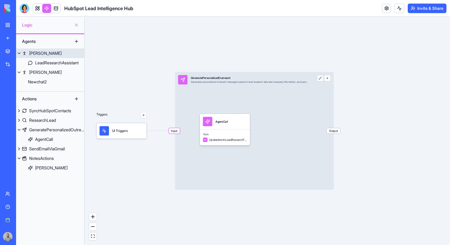
click at [59, 56] on link "Nora" at bounding box center [50, 54] width 68 height 10
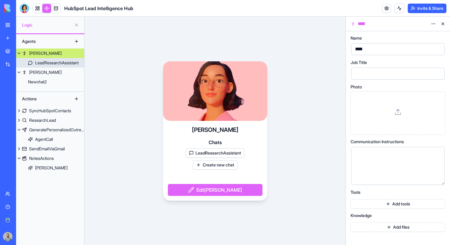
click at [59, 60] on div "LeadResearchAssistant" at bounding box center [56, 63] width 43 height 6
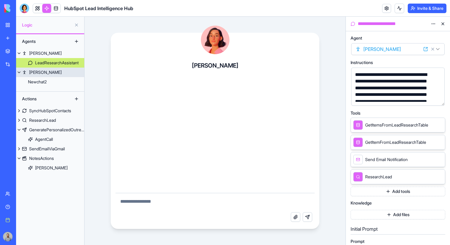
click at [47, 71] on link "Mika" at bounding box center [50, 73] width 68 height 10
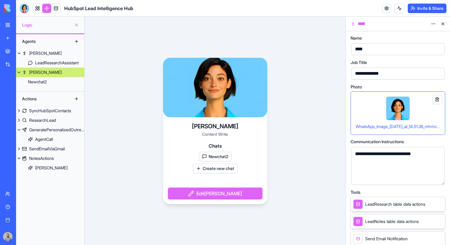
click at [224, 155] on button "Newchat2" at bounding box center [215, 157] width 33 height 10
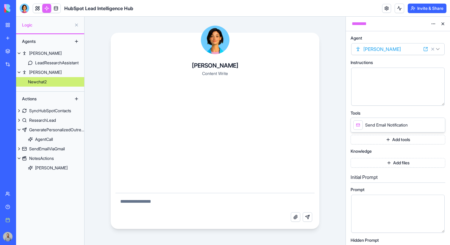
click at [438, 124] on icon at bounding box center [439, 124] width 5 height 5
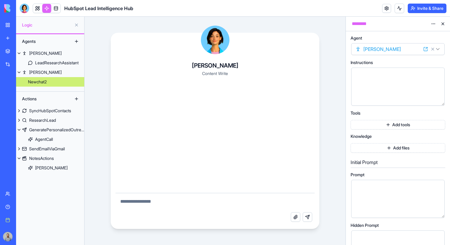
click at [420, 124] on button "Add tools" at bounding box center [398, 125] width 95 height 10
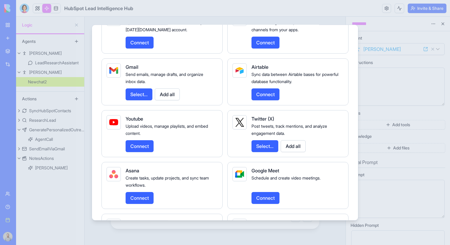
scroll to position [783, 0]
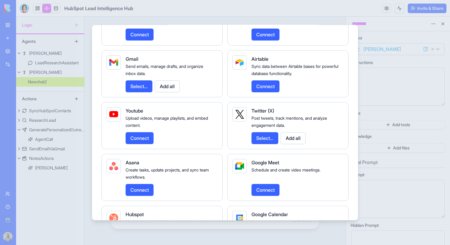
click at [178, 92] on button "Add all" at bounding box center [167, 86] width 25 height 12
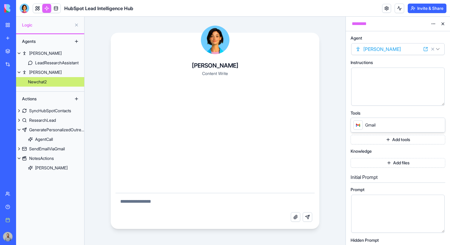
click at [189, 206] on textarea at bounding box center [215, 202] width 199 height 19
click at [357, 141] on button "Add tools" at bounding box center [398, 140] width 95 height 10
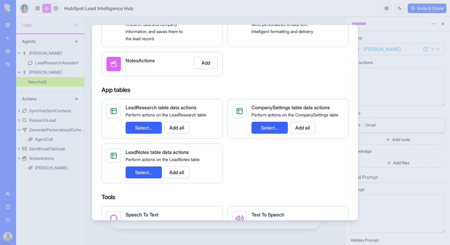
scroll to position [199, 0]
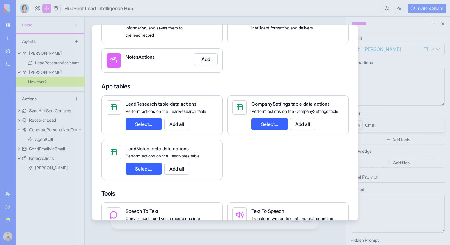
click at [182, 125] on button "Add all" at bounding box center [176, 124] width 25 height 12
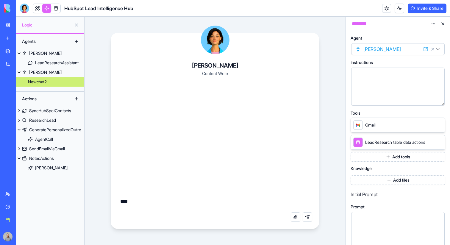
click at [162, 199] on textarea "***" at bounding box center [215, 202] width 199 height 19
type textarea "**********"
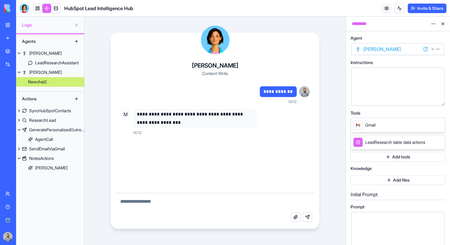
click at [188, 203] on textarea at bounding box center [215, 202] width 199 height 19
type textarea "**********"
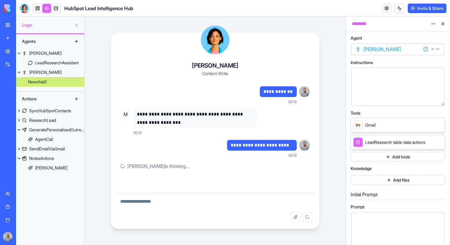
click at [392, 156] on button "Add tools" at bounding box center [398, 157] width 95 height 10
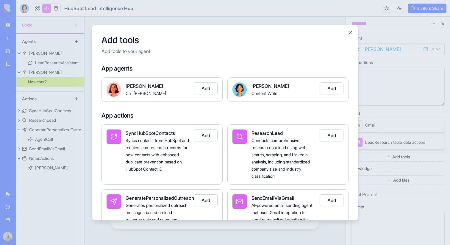
click at [391, 155] on div at bounding box center [225, 122] width 450 height 245
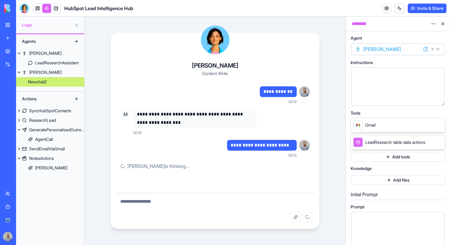
click at [408, 158] on button "Add tools" at bounding box center [398, 157] width 95 height 10
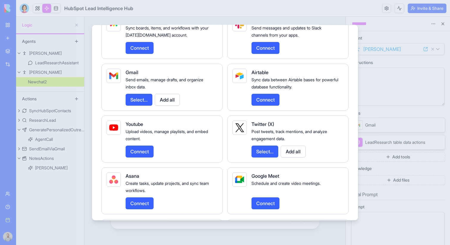
scroll to position [769, 0]
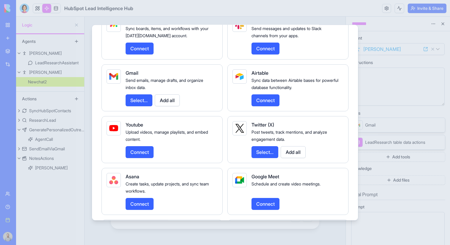
click at [142, 106] on button "Select..." at bounding box center [139, 100] width 27 height 12
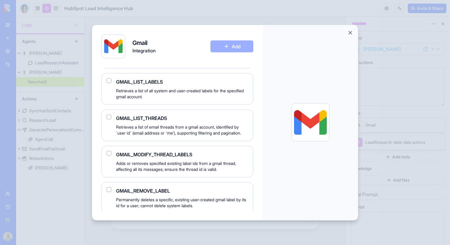
scroll to position [813, 0]
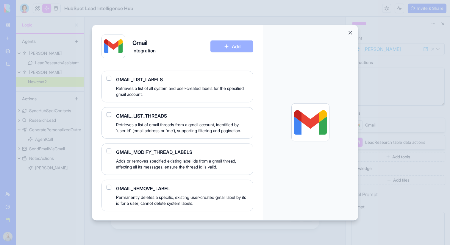
click at [416, 120] on div at bounding box center [225, 122] width 450 height 245
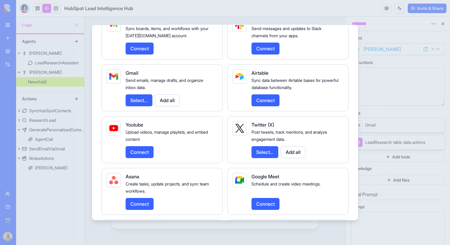
click at [385, 118] on div at bounding box center [225, 122] width 450 height 245
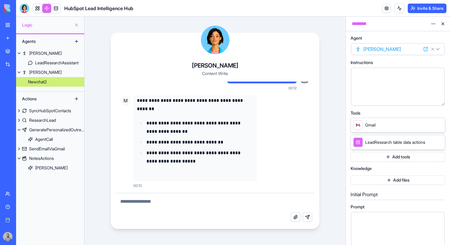
click at [194, 199] on textarea at bounding box center [215, 202] width 199 height 19
type textarea "**********"
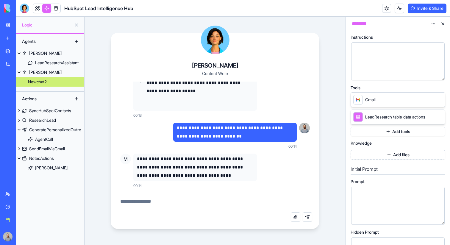
scroll to position [20, 0]
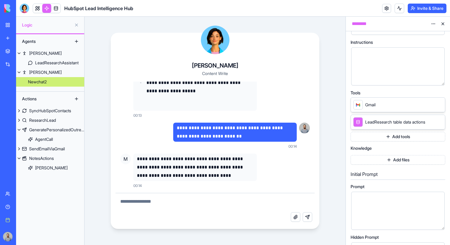
click at [439, 105] on icon at bounding box center [439, 104] width 5 height 5
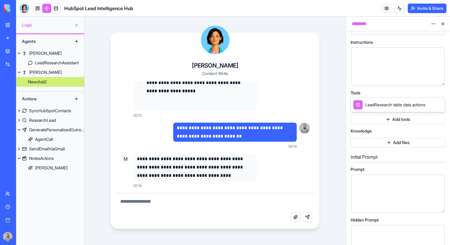
click at [241, 195] on textarea at bounding box center [215, 202] width 199 height 19
type textarea "**********"
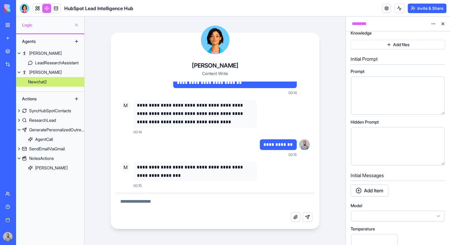
scroll to position [195, 0]
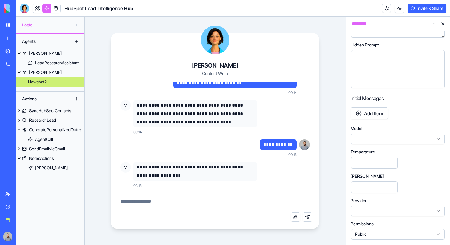
click at [385, 140] on div at bounding box center [397, 139] width 93 height 11
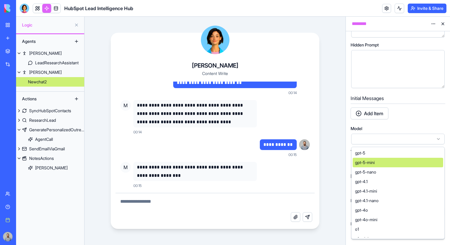
click at [397, 163] on div "gpt-5-mini" at bounding box center [398, 163] width 91 height 10
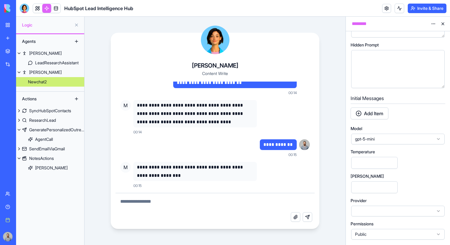
click at [214, 199] on textarea at bounding box center [215, 202] width 199 height 19
type textarea "**********"
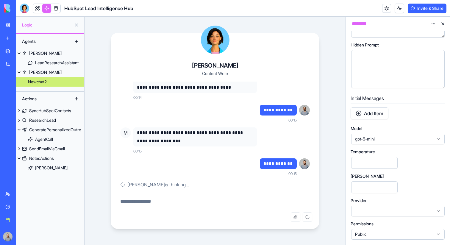
scroll to position [245, 0]
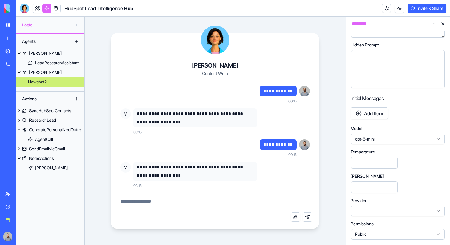
click at [403, 140] on span "gpt-5-mini" at bounding box center [394, 139] width 79 height 6
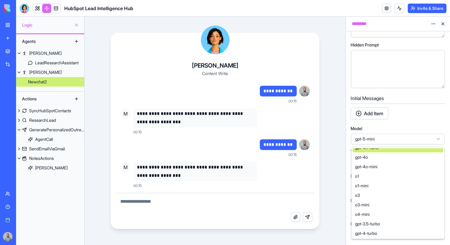
click at [386, 142] on div "gpt-5-mini" at bounding box center [397, 139] width 93 height 11
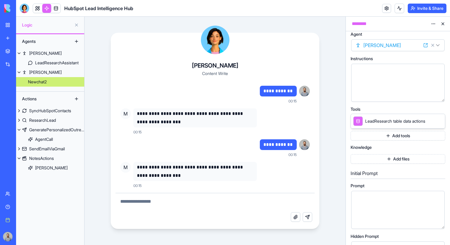
scroll to position [0, 0]
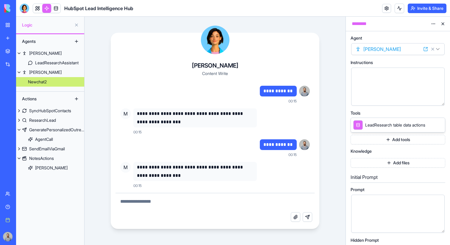
click at [438, 124] on icon at bounding box center [439, 124] width 5 height 5
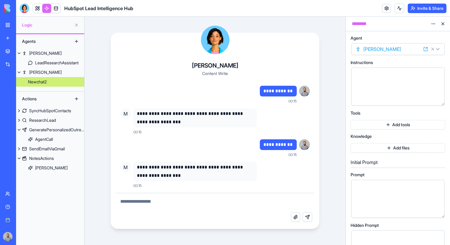
click at [137, 203] on textarea at bounding box center [215, 202] width 199 height 19
type textarea "**********"
click at [360, 149] on button "Add files" at bounding box center [398, 148] width 95 height 10
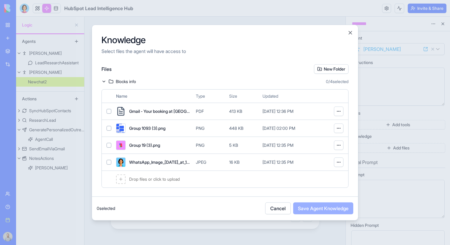
click at [412, 138] on div at bounding box center [225, 122] width 450 height 245
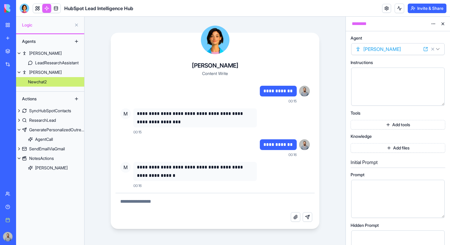
click at [387, 124] on button "Add tools" at bounding box center [398, 125] width 95 height 10
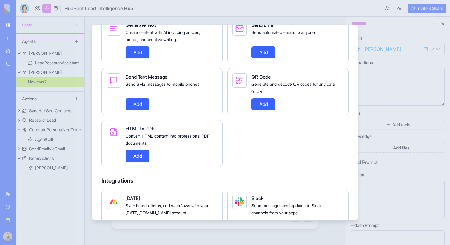
scroll to position [541, 0]
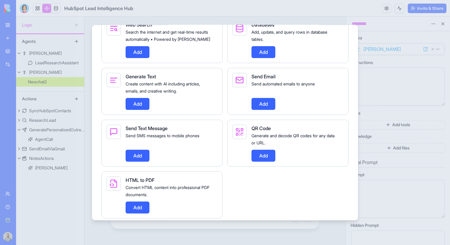
click at [430, 113] on div at bounding box center [225, 122] width 450 height 245
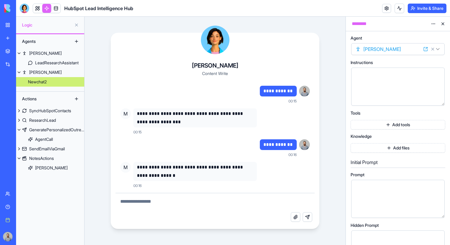
click at [194, 199] on textarea at bounding box center [215, 202] width 199 height 19
type textarea "**********"
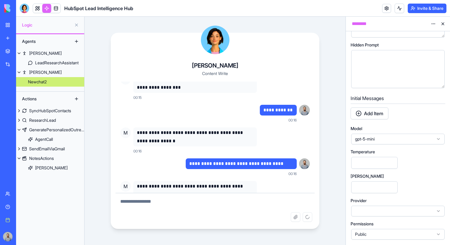
scroll to position [352, 0]
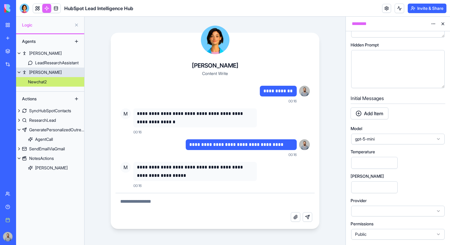
click at [55, 71] on link "Mika" at bounding box center [50, 73] width 68 height 10
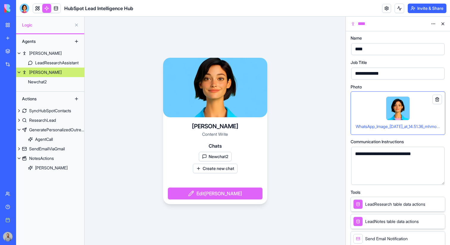
scroll to position [41, 0]
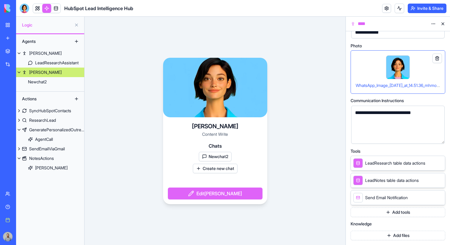
click at [440, 163] on icon at bounding box center [439, 163] width 2 height 2
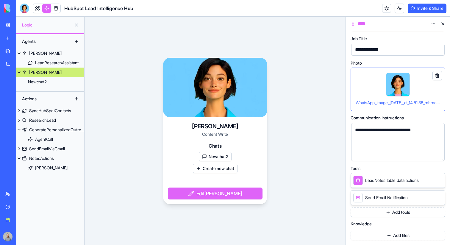
scroll to position [24, 0]
click at [441, 179] on icon at bounding box center [439, 180] width 5 height 5
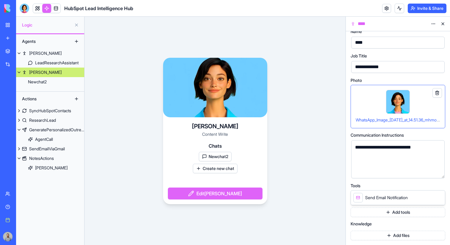
scroll to position [7, 0]
click at [72, 83] on link "Newchat2" at bounding box center [50, 82] width 68 height 10
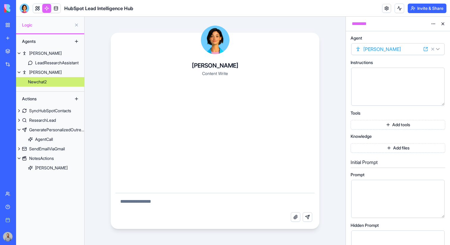
click at [194, 206] on textarea at bounding box center [215, 202] width 199 height 19
type textarea "**********"
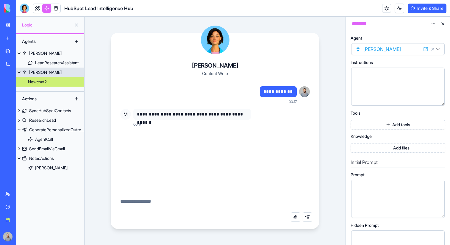
click at [64, 73] on link "Mika" at bounding box center [50, 73] width 68 height 10
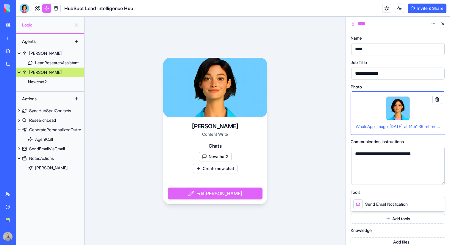
scroll to position [7, 0]
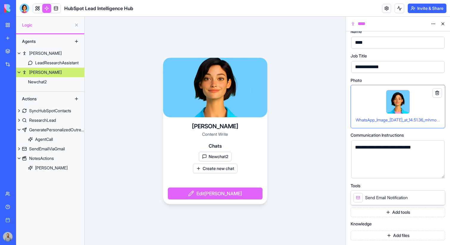
click at [205, 155] on button "Newchat2" at bounding box center [215, 157] width 33 height 10
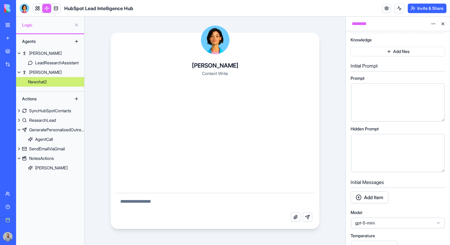
scroll to position [180, 0]
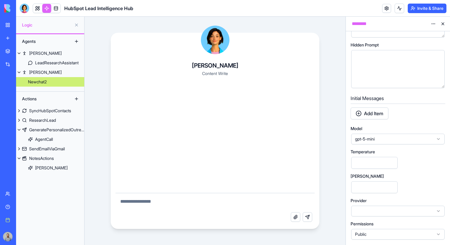
click at [389, 140] on span "gpt-5-mini" at bounding box center [394, 139] width 79 height 6
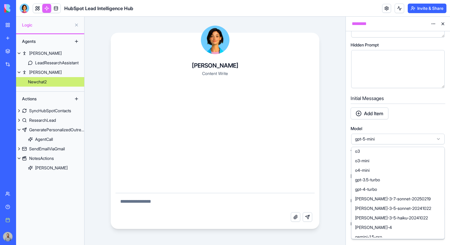
scroll to position [98, 0]
click at [391, 200] on span "claude-3-7-sonnet-20250219" at bounding box center [393, 198] width 76 height 6
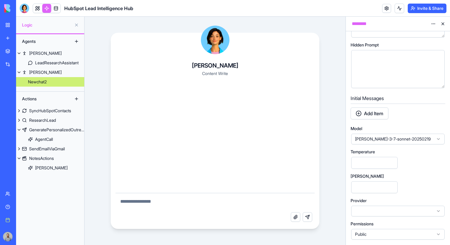
click at [390, 142] on div "claude-3-7-sonnet-20250219" at bounding box center [397, 139] width 93 height 11
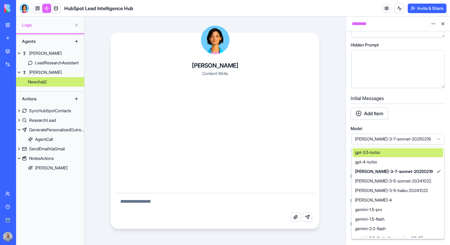
scroll to position [128, 0]
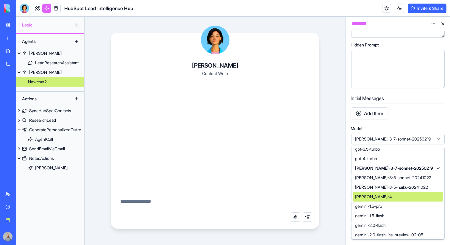
click at [402, 199] on div "claude-sonnet-4" at bounding box center [398, 197] width 91 height 10
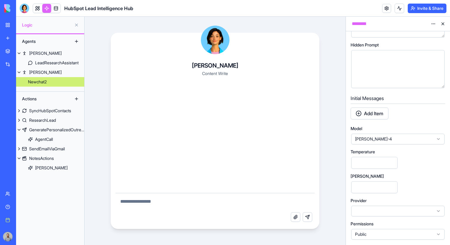
click at [247, 199] on textarea at bounding box center [215, 202] width 199 height 19
type textarea "**********"
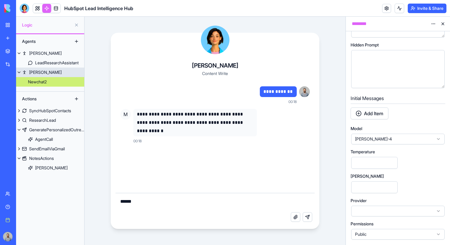
type textarea "******"
click at [49, 74] on link "Mika" at bounding box center [50, 73] width 68 height 10
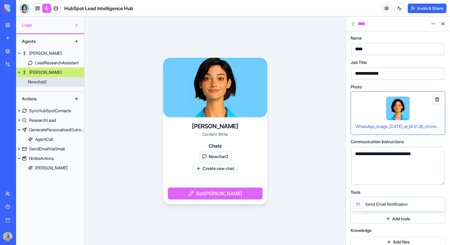
click at [50, 83] on link "Newchat2" at bounding box center [50, 82] width 68 height 10
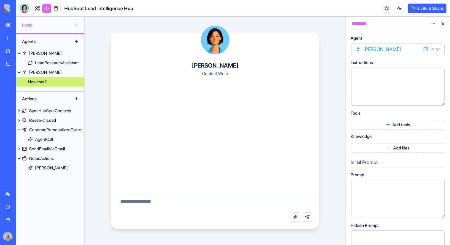
click at [157, 202] on textarea at bounding box center [215, 202] width 199 height 19
type textarea "**********"
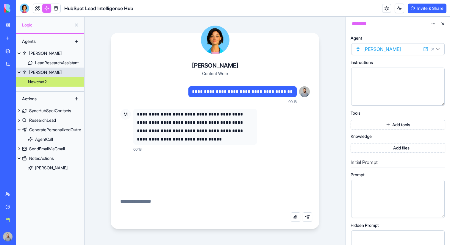
click at [42, 70] on link "Mika" at bounding box center [50, 73] width 68 height 10
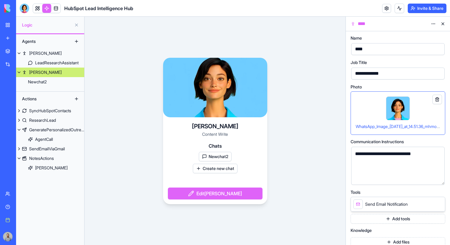
click at [437, 203] on icon at bounding box center [439, 204] width 5 height 5
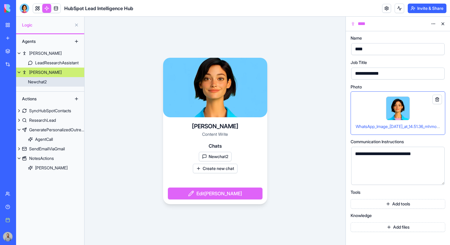
click at [66, 80] on link "Newchat2" at bounding box center [50, 82] width 68 height 10
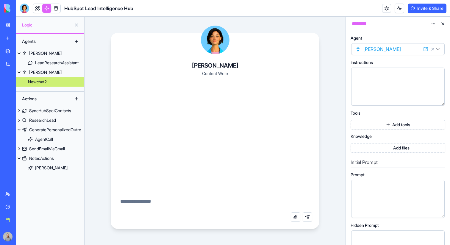
click at [223, 210] on textarea at bounding box center [215, 202] width 199 height 19
type textarea "**********"
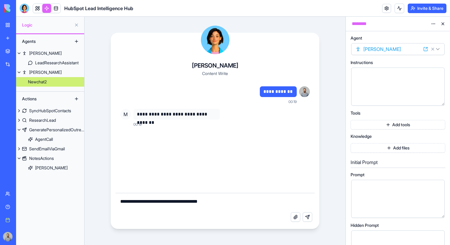
type textarea "**********"
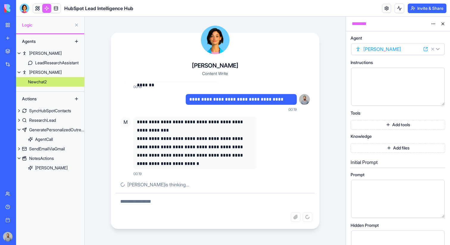
scroll to position [26, 0]
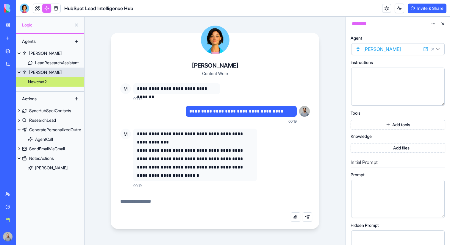
click at [61, 73] on link "Mika" at bounding box center [50, 73] width 68 height 10
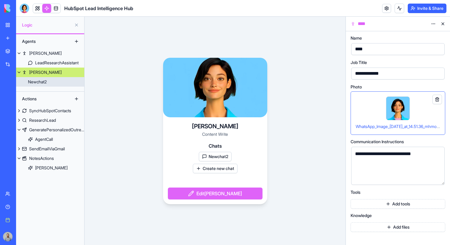
click at [54, 81] on link "Newchat2" at bounding box center [50, 82] width 68 height 10
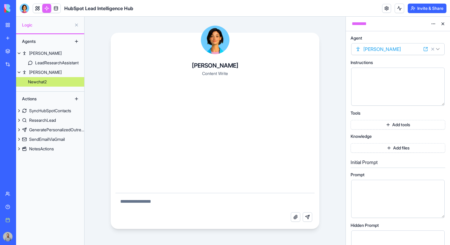
click at [187, 199] on textarea at bounding box center [215, 202] width 199 height 19
type textarea "**********"
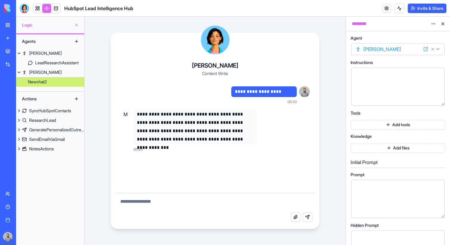
click at [383, 127] on button "Add tools" at bounding box center [398, 125] width 95 height 10
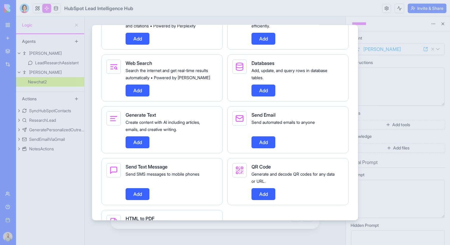
scroll to position [512, 0]
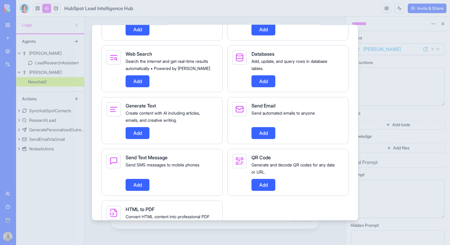
click at [274, 139] on button "Add" at bounding box center [264, 133] width 24 height 12
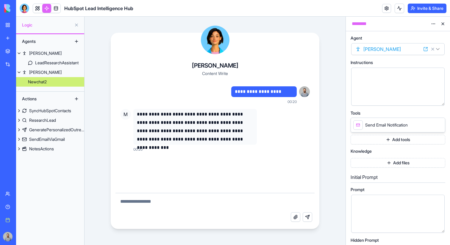
click at [241, 206] on textarea at bounding box center [215, 202] width 199 height 19
type textarea "**********"
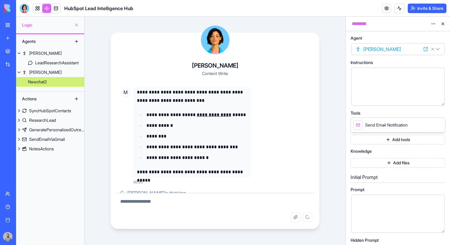
scroll to position [89, 0]
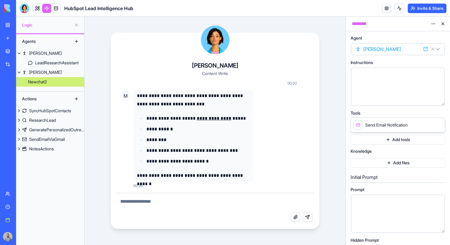
click at [222, 200] on textarea at bounding box center [215, 202] width 199 height 19
type textarea "**********"
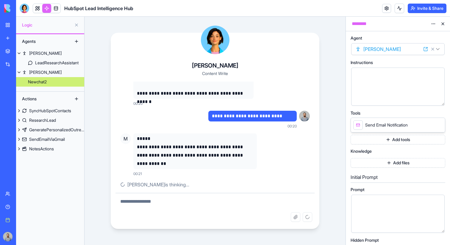
scroll to position [159, 0]
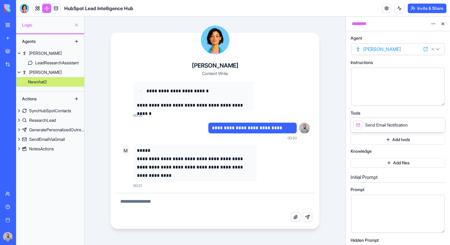
click at [400, 139] on button "Add tools" at bounding box center [398, 140] width 95 height 10
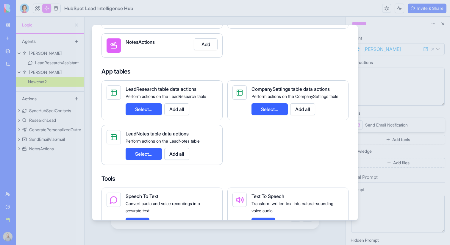
scroll to position [211, 0]
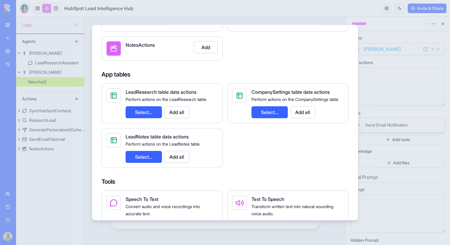
click at [185, 113] on button "Add all" at bounding box center [176, 112] width 25 height 12
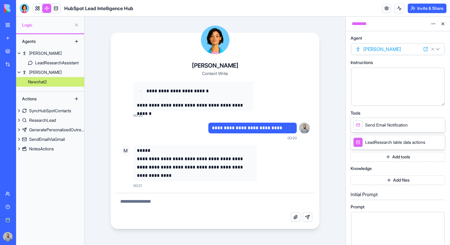
click at [170, 208] on textarea at bounding box center [215, 202] width 199 height 19
type textarea "**********"
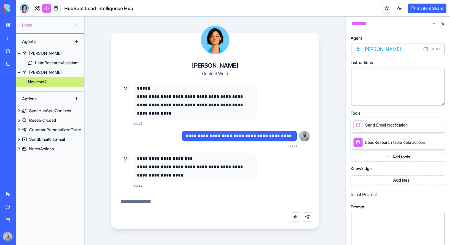
scroll to position [221, 0]
click at [362, 157] on button "Add tools" at bounding box center [398, 157] width 95 height 10
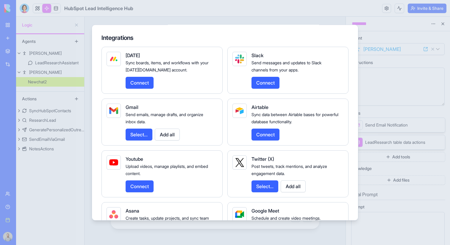
scroll to position [734, 0]
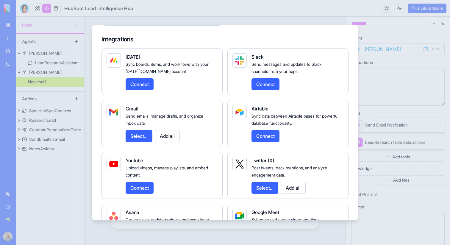
click at [170, 142] on button "Add all" at bounding box center [167, 136] width 25 height 12
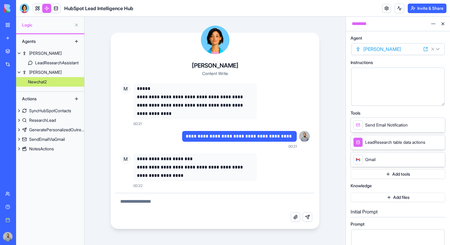
click at [165, 209] on textarea at bounding box center [215, 202] width 199 height 19
type textarea "**********"
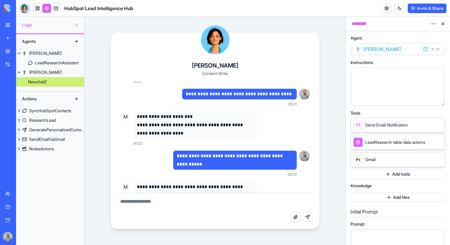
scroll to position [283, 0]
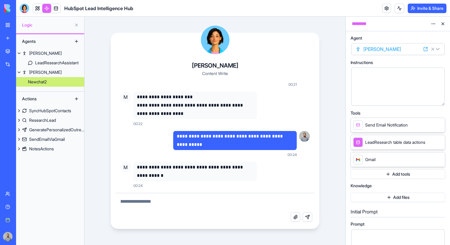
click at [365, 200] on button "Add files" at bounding box center [398, 198] width 95 height 10
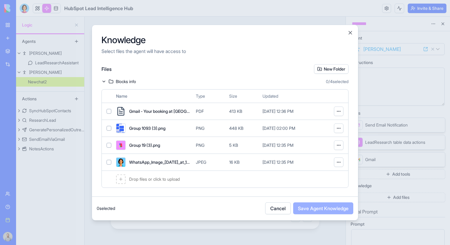
click at [141, 181] on span "Drop files or click to upload" at bounding box center [154, 179] width 51 height 6
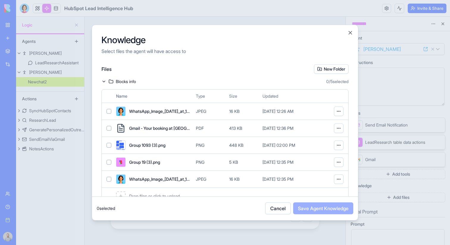
click at [110, 109] on button "button" at bounding box center [109, 111] width 5 height 5
click at [317, 208] on button "Save Agent Knowledge" at bounding box center [323, 208] width 60 height 12
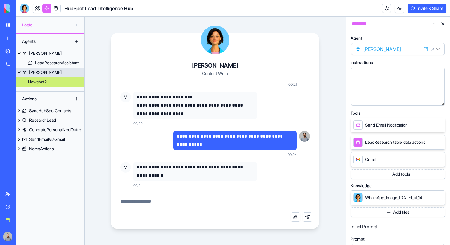
click at [59, 74] on link "Mika" at bounding box center [50, 73] width 68 height 10
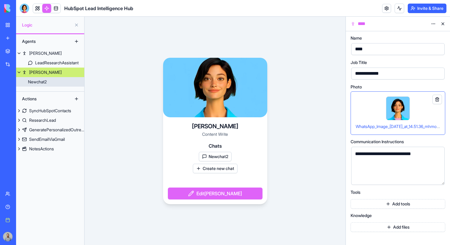
click at [59, 79] on link "Newchat2" at bounding box center [50, 82] width 68 height 10
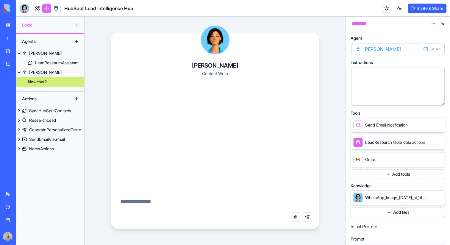
click at [274, 209] on textarea at bounding box center [215, 202] width 199 height 19
click at [441, 195] on icon at bounding box center [439, 197] width 5 height 5
click at [417, 198] on button "Add files" at bounding box center [398, 198] width 95 height 10
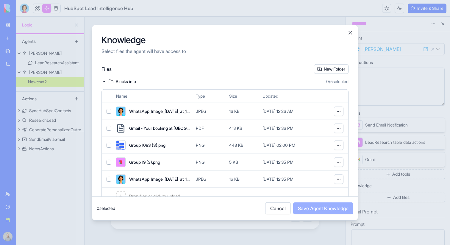
click at [179, 131] on span "Gmail - Your booking at Milan Airport Malpensa T1 is confirmed_ #9723607522.pdf" at bounding box center [160, 128] width 62 height 6
click at [320, 208] on button "Save Agent Knowledge" at bounding box center [323, 208] width 60 height 12
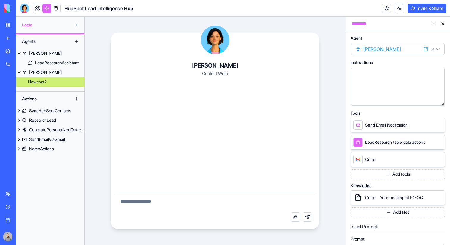
click at [260, 208] on textarea at bounding box center [215, 202] width 199 height 19
type textarea "**********"
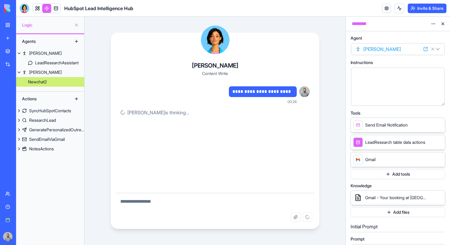
click at [291, 91] on p "**********" at bounding box center [263, 92] width 61 height 8
drag, startPoint x: 291, startPoint y: 91, endPoint x: 206, endPoint y: 83, distance: 85.8
click at [206, 83] on div "**********" at bounding box center [215, 101] width 199 height 39
copy p "**********"
click at [49, 79] on link "Newchat2" at bounding box center [50, 82] width 68 height 10
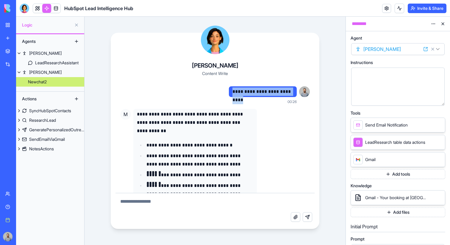
click at [399, 10] on button at bounding box center [400, 9] width 10 height 10
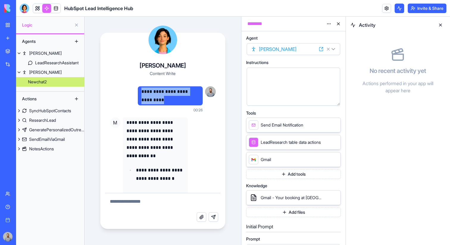
click at [399, 10] on button at bounding box center [400, 9] width 10 height 10
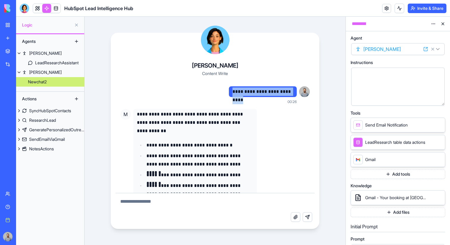
copy p "**********"
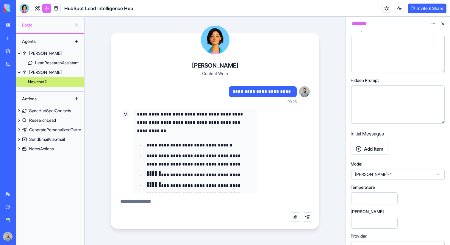
click at [408, 172] on span "claude-sonnet-4" at bounding box center [394, 174] width 79 height 6
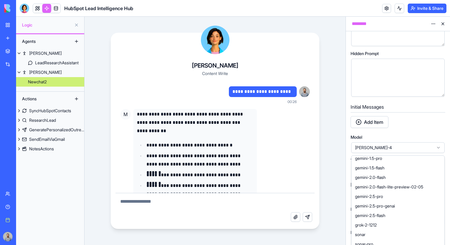
scroll to position [183, 0]
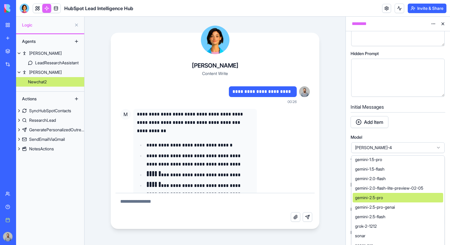
click at [395, 196] on div "gemini-2.5-pro" at bounding box center [398, 198] width 91 height 10
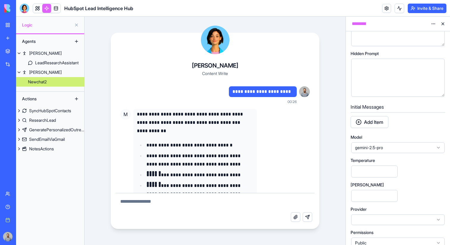
click at [178, 201] on textarea at bounding box center [215, 202] width 199 height 19
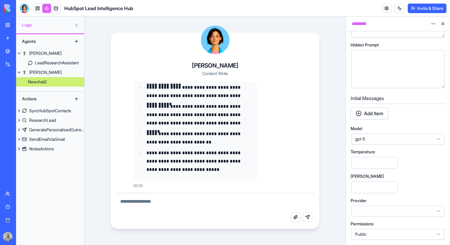
scroll to position [187, 0]
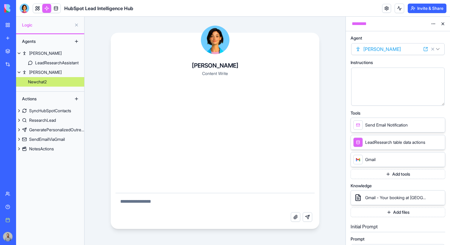
click at [155, 197] on textarea at bounding box center [215, 202] width 199 height 19
paste textarea "**********"
type textarea "**********"
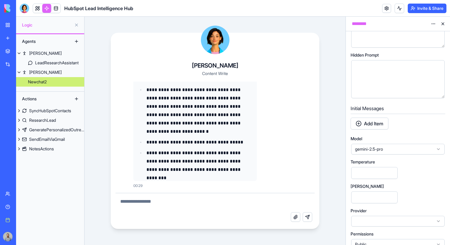
scroll to position [241, 0]
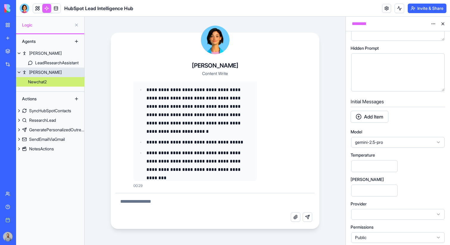
click at [43, 74] on link "[PERSON_NAME]" at bounding box center [50, 73] width 68 height 10
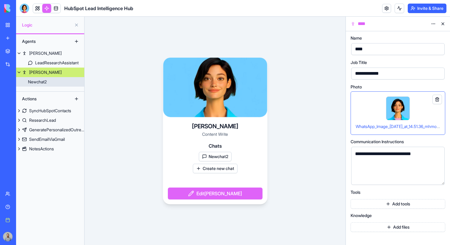
click at [43, 80] on div "Newchat2" at bounding box center [37, 82] width 19 height 6
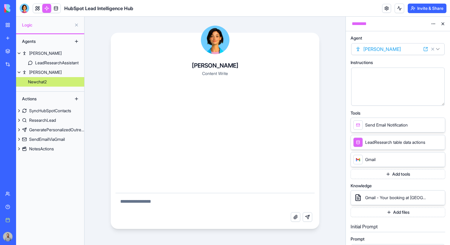
click at [158, 201] on textarea at bounding box center [215, 202] width 199 height 19
paste textarea "**********"
type textarea "**********"
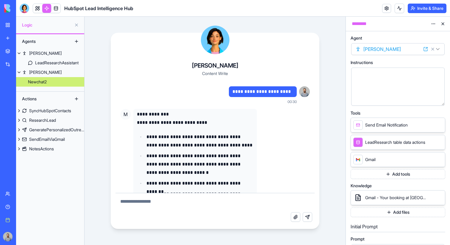
click at [238, 200] on textarea at bounding box center [215, 202] width 199 height 19
type textarea "**********"
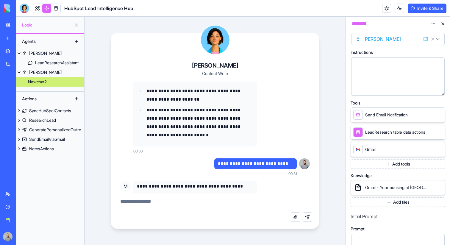
scroll to position [271, 0]
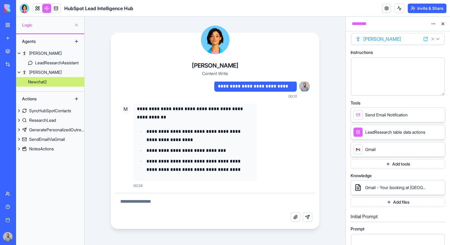
click at [438, 188] on icon at bounding box center [439, 187] width 5 height 5
click at [438, 150] on icon at bounding box center [439, 149] width 5 height 5
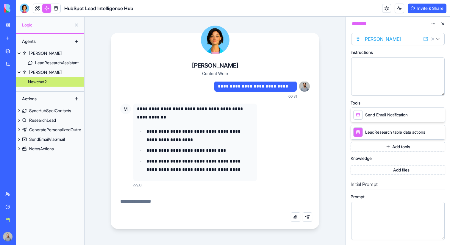
click at [438, 133] on icon at bounding box center [439, 132] width 5 height 5
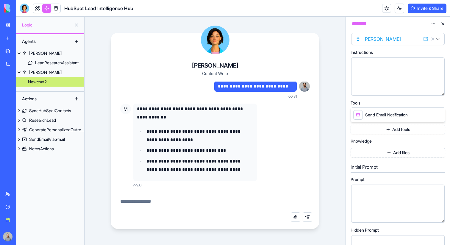
click at [438, 114] on icon at bounding box center [439, 114] width 5 height 5
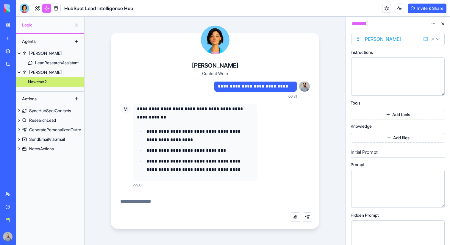
click at [391, 118] on button "Add tools" at bounding box center [398, 115] width 95 height 10
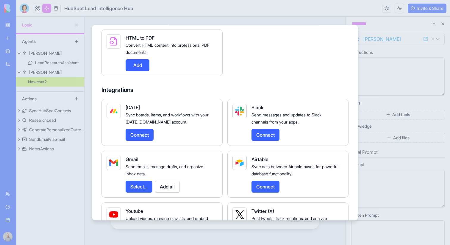
scroll to position [704, 0]
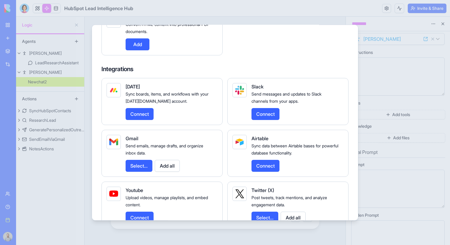
click at [172, 170] on button "Add all" at bounding box center [167, 166] width 25 height 12
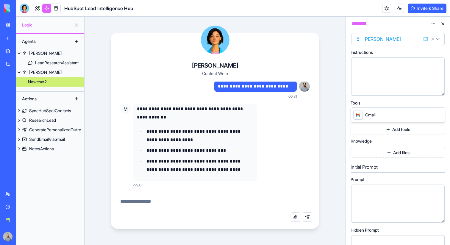
click at [164, 194] on textarea at bounding box center [215, 202] width 199 height 19
type textarea "****"
click at [48, 78] on link "Newchat2" at bounding box center [50, 82] width 68 height 10
click at [48, 76] on link "[PERSON_NAME]" at bounding box center [50, 73] width 68 height 10
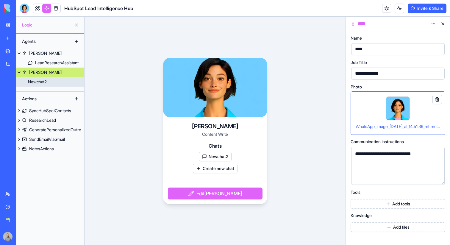
click at [49, 79] on link "Newchat2" at bounding box center [50, 82] width 68 height 10
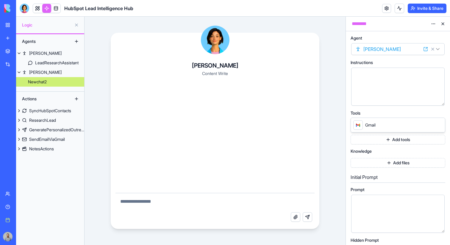
click at [140, 204] on textarea at bounding box center [215, 202] width 199 height 19
type textarea "**********"
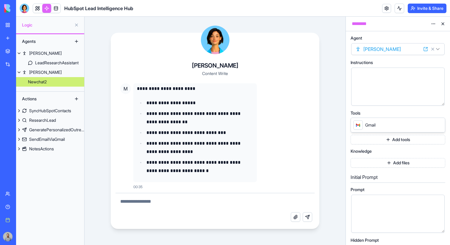
scroll to position [27, 0]
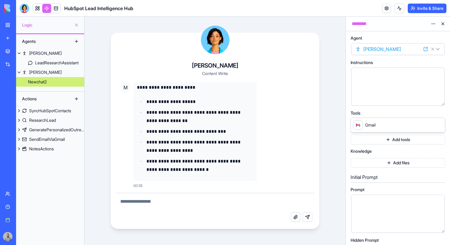
click at [438, 124] on icon at bounding box center [439, 125] width 2 height 2
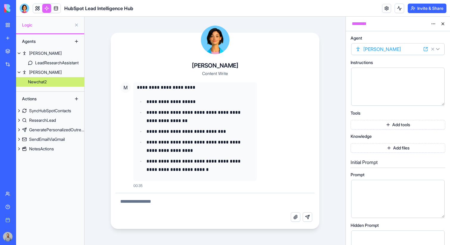
click at [403, 125] on button "Add tools" at bounding box center [398, 125] width 95 height 10
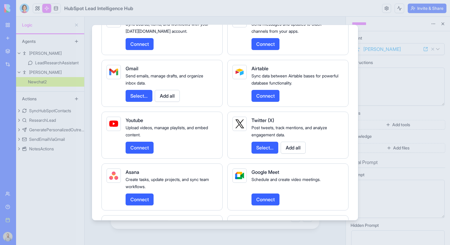
scroll to position [811, 0]
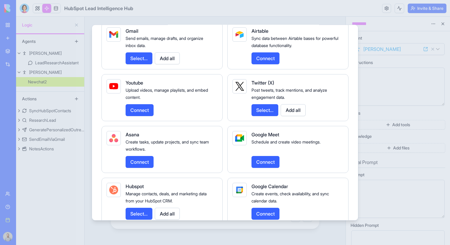
click at [135, 64] on button "Select..." at bounding box center [139, 58] width 27 height 12
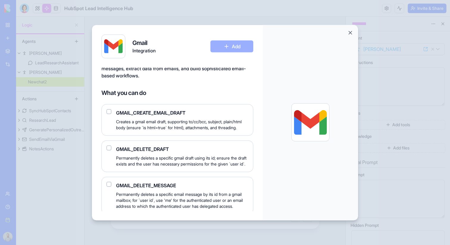
scroll to position [32, 0]
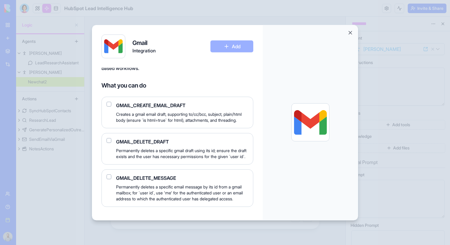
click at [161, 106] on span "GMAIL_CREATE_EMAIL_DRAFT" at bounding box center [182, 105] width 132 height 7
click at [108, 102] on button "button" at bounding box center [109, 104] width 5 height 5
click at [219, 46] on button "Add" at bounding box center [231, 46] width 43 height 12
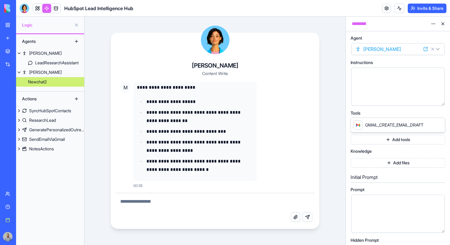
click at [370, 143] on button "Add tools" at bounding box center [398, 140] width 95 height 10
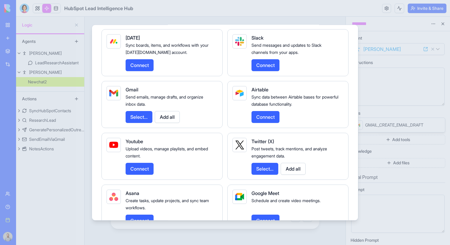
scroll to position [757, 0]
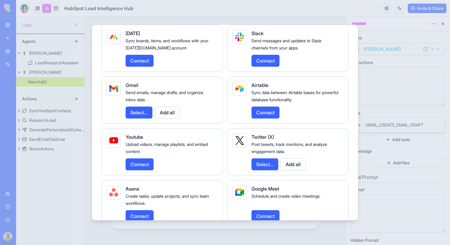
click at [144, 118] on button "Select..." at bounding box center [139, 112] width 27 height 12
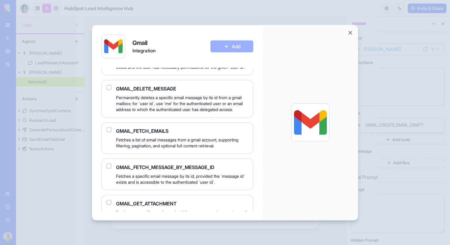
scroll to position [127, 0]
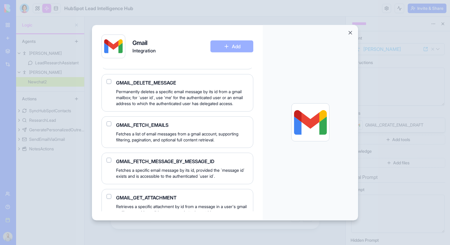
click at [111, 126] on button "button" at bounding box center [109, 123] width 5 height 5
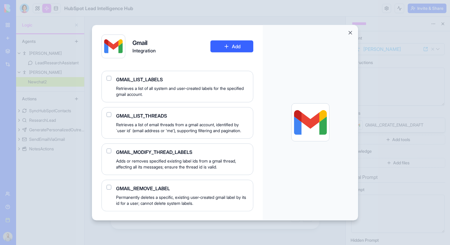
scroll to position [813, 0]
click at [229, 51] on button "Add" at bounding box center [231, 46] width 43 height 12
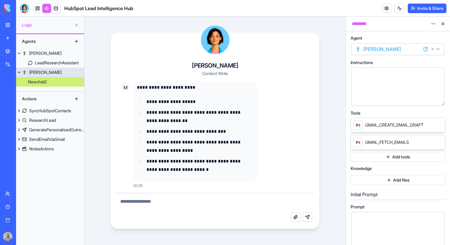
click at [55, 70] on link "[PERSON_NAME]" at bounding box center [50, 73] width 68 height 10
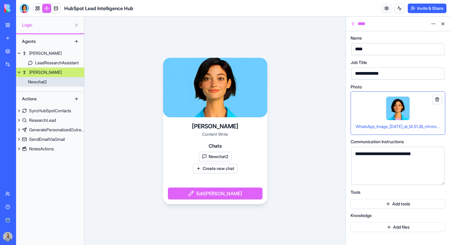
click at [59, 84] on link "Newchat2" at bounding box center [50, 82] width 68 height 10
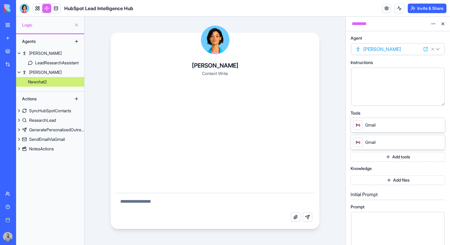
click at [152, 202] on textarea at bounding box center [215, 202] width 199 height 19
type textarea "**********"
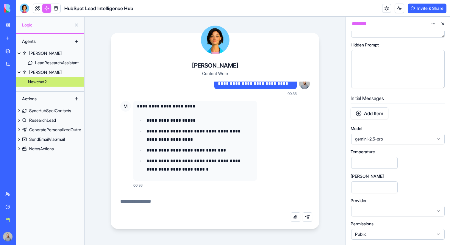
scroll to position [8, 0]
click at [407, 138] on span "gemini-2.5-pro" at bounding box center [394, 139] width 79 height 6
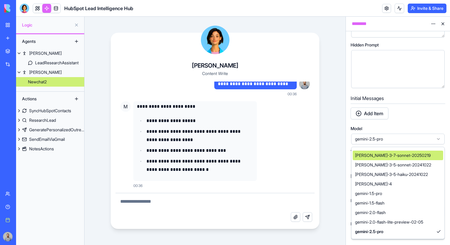
scroll to position [0, 0]
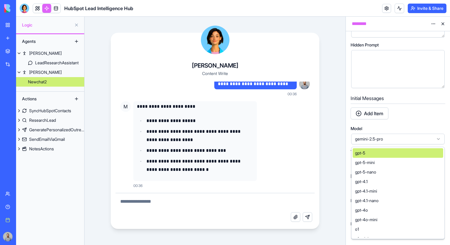
click at [396, 152] on div "gpt-5" at bounding box center [398, 153] width 91 height 10
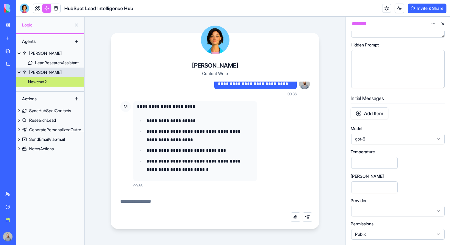
click at [44, 68] on link "[PERSON_NAME]" at bounding box center [50, 73] width 68 height 10
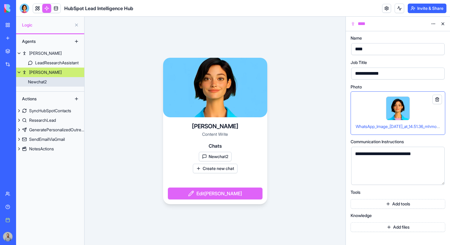
click at [47, 81] on div "Newchat2" at bounding box center [37, 82] width 19 height 6
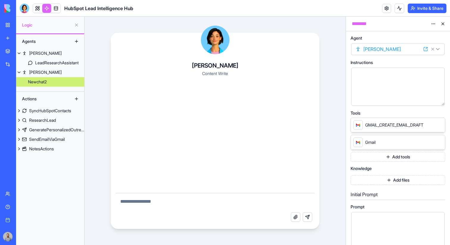
click at [156, 198] on textarea at bounding box center [215, 202] width 199 height 19
type textarea "**********"
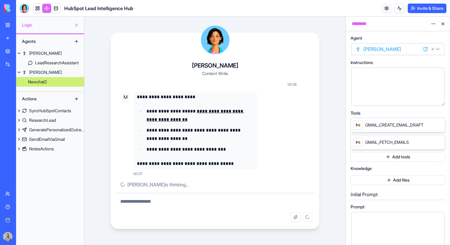
scroll to position [5, 0]
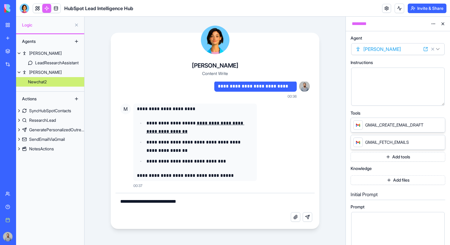
type textarea "**********"
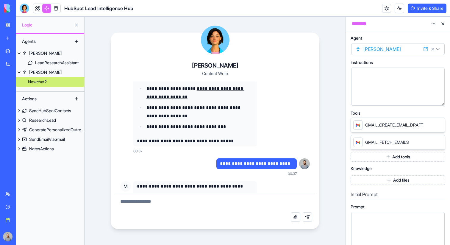
scroll to position [59, 0]
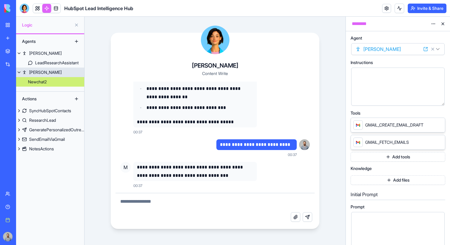
click at [60, 75] on link "[PERSON_NAME]" at bounding box center [50, 73] width 68 height 10
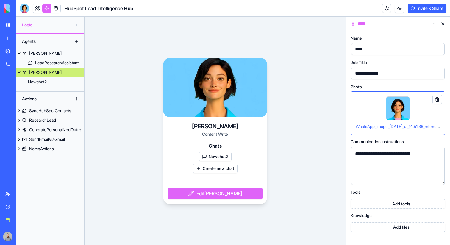
click at [399, 154] on div "**********" at bounding box center [392, 154] width 79 height 7
drag, startPoint x: 399, startPoint y: 154, endPoint x: 442, endPoint y: 154, distance: 43.8
click at [442, 154] on div "**********" at bounding box center [397, 166] width 93 height 38
click at [63, 84] on link "Newchat2" at bounding box center [50, 82] width 68 height 10
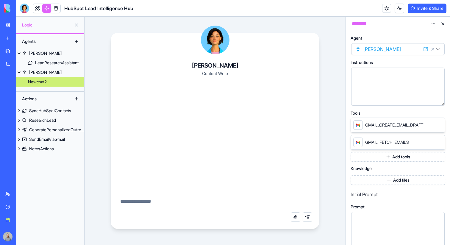
click at [438, 125] on icon at bounding box center [439, 124] width 5 height 5
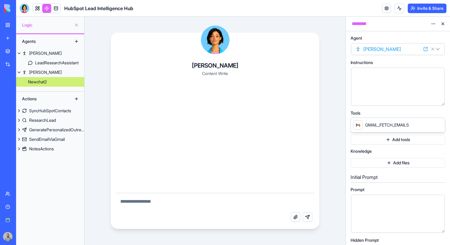
click at [438, 125] on icon at bounding box center [439, 124] width 5 height 5
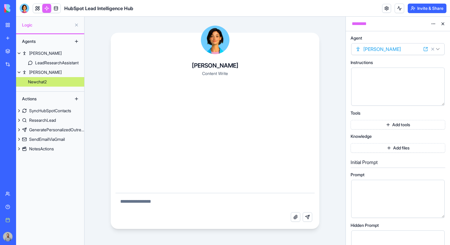
click at [420, 124] on button "Add tools" at bounding box center [398, 125] width 95 height 10
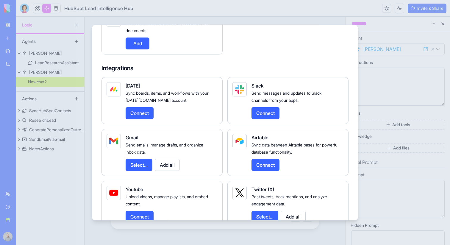
scroll to position [730, 0]
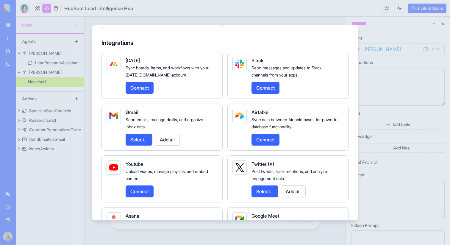
click at [174, 145] on button "Add all" at bounding box center [167, 139] width 25 height 12
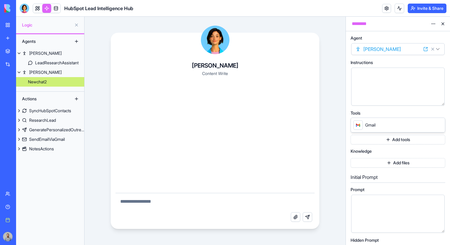
click at [183, 199] on textarea at bounding box center [215, 202] width 199 height 19
type textarea "**********"
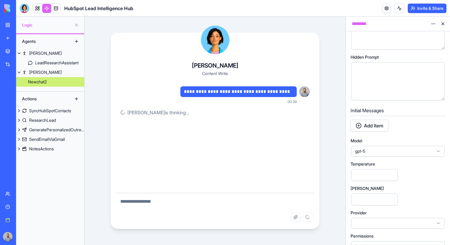
scroll to position [195, 0]
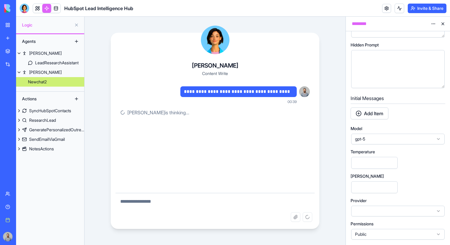
click at [384, 134] on div "gpt-5" at bounding box center [397, 139] width 93 height 11
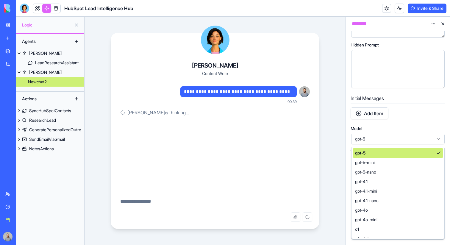
click at [384, 135] on div "gpt-5" at bounding box center [397, 139] width 93 height 11
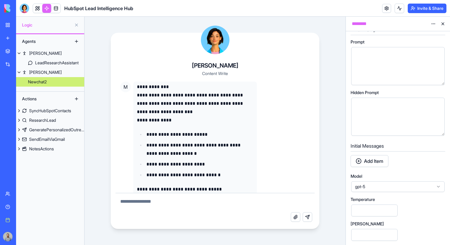
scroll to position [155, 0]
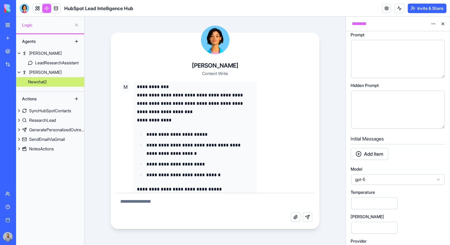
click at [394, 179] on span "gpt-5" at bounding box center [394, 180] width 79 height 6
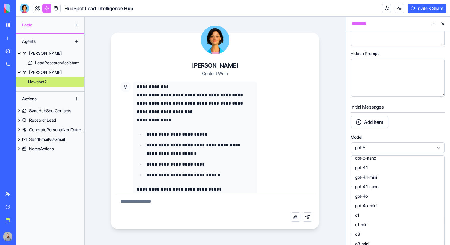
scroll to position [27, 0]
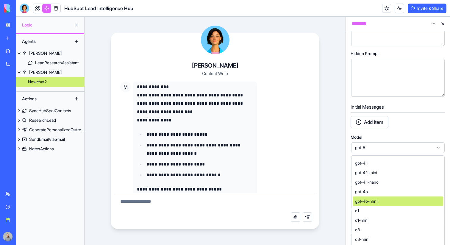
click at [393, 201] on div "gpt-4o-mini" at bounding box center [398, 202] width 91 height 10
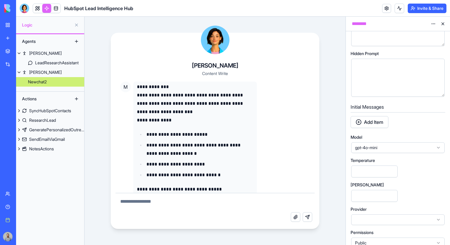
click at [232, 201] on textarea at bounding box center [215, 202] width 199 height 19
type textarea "**********"
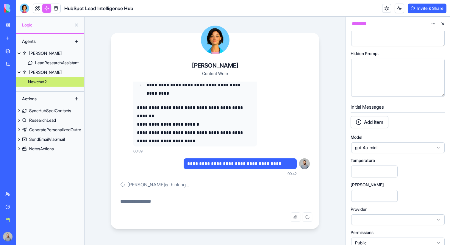
click at [106, 93] on div "**********" at bounding box center [215, 131] width 261 height 228
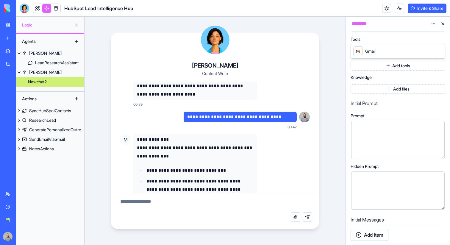
scroll to position [0, 0]
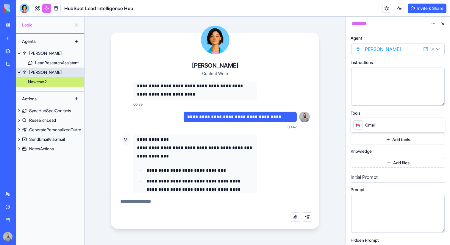
click at [41, 74] on link "[PERSON_NAME]" at bounding box center [50, 73] width 68 height 10
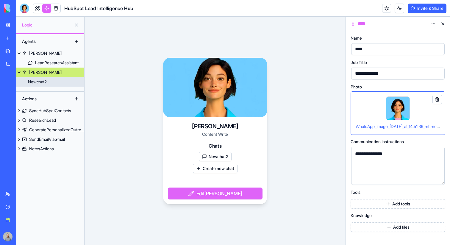
click at [51, 82] on link "Newchat2" at bounding box center [50, 82] width 68 height 10
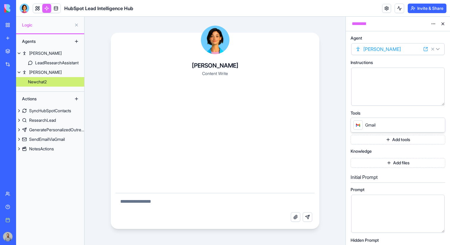
click at [186, 207] on textarea at bounding box center [215, 202] width 199 height 19
type textarea "**********"
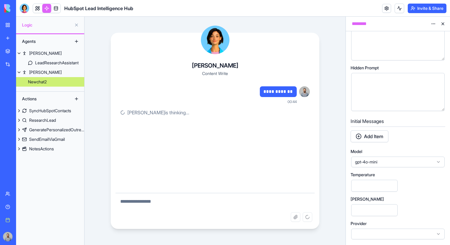
scroll to position [195, 0]
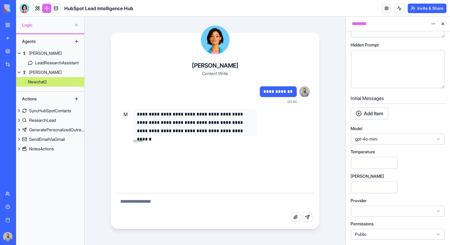
click at [392, 138] on span "gpt-4o-mini" at bounding box center [394, 139] width 79 height 6
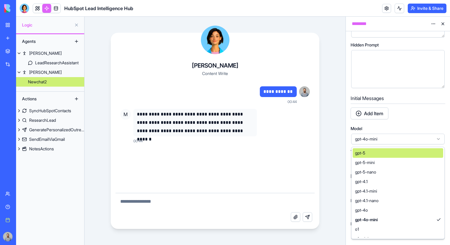
click at [388, 156] on div "gpt-5" at bounding box center [398, 153] width 91 height 10
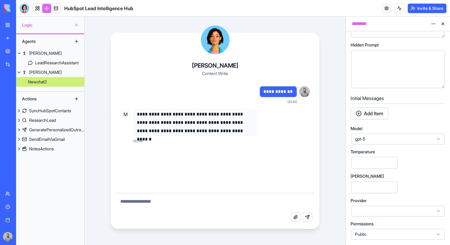
click at [243, 199] on textarea at bounding box center [215, 202] width 199 height 19
type textarea "**********"
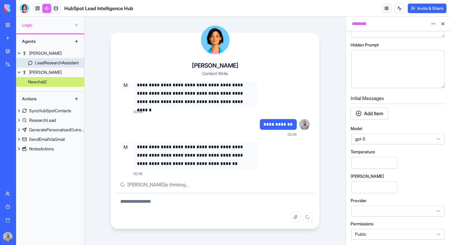
scroll to position [17, 0]
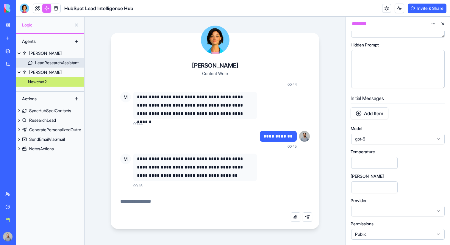
click at [50, 63] on div "LeadResearchAssistant" at bounding box center [56, 63] width 43 height 6
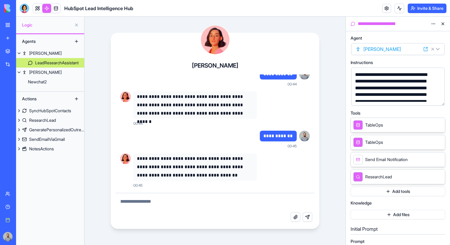
scroll to position [10, 0]
click at [170, 202] on textarea at bounding box center [215, 202] width 199 height 19
type textarea "**********"
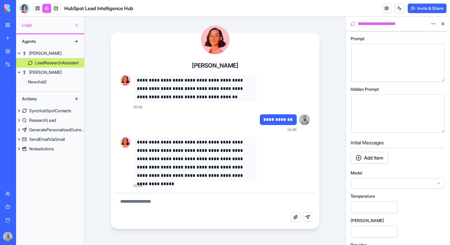
scroll to position [247, 0]
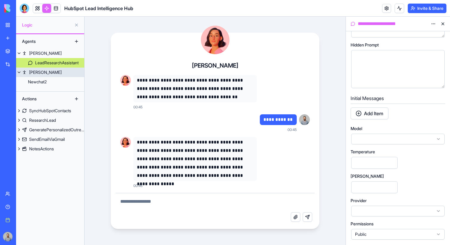
click at [59, 74] on link "[PERSON_NAME]" at bounding box center [50, 73] width 68 height 10
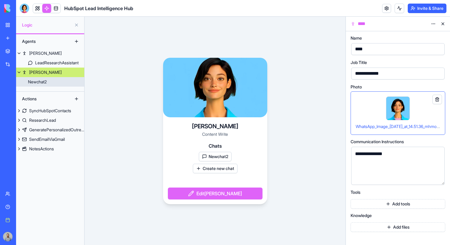
click at [61, 83] on link "Newchat2" at bounding box center [50, 82] width 68 height 10
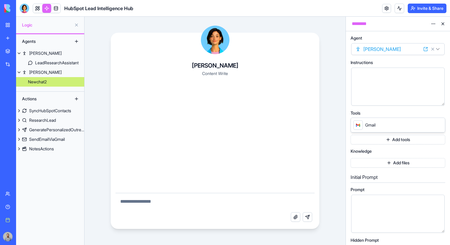
click at [180, 200] on textarea at bounding box center [215, 202] width 199 height 19
click at [234, 197] on textarea at bounding box center [215, 202] width 199 height 19
